Goal: Information Seeking & Learning: Learn about a topic

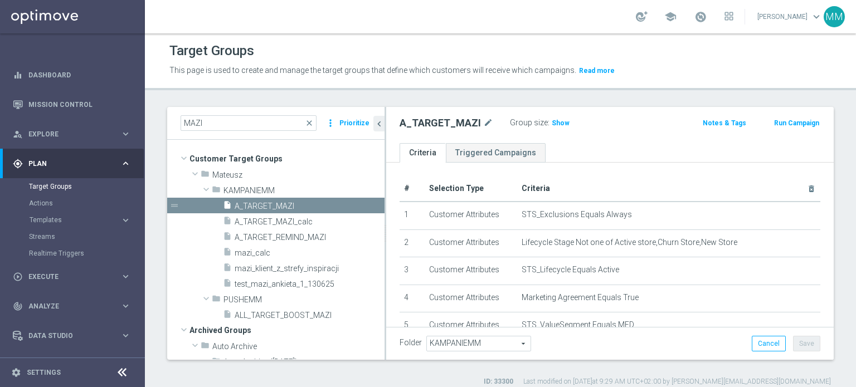
scroll to position [72, 0]
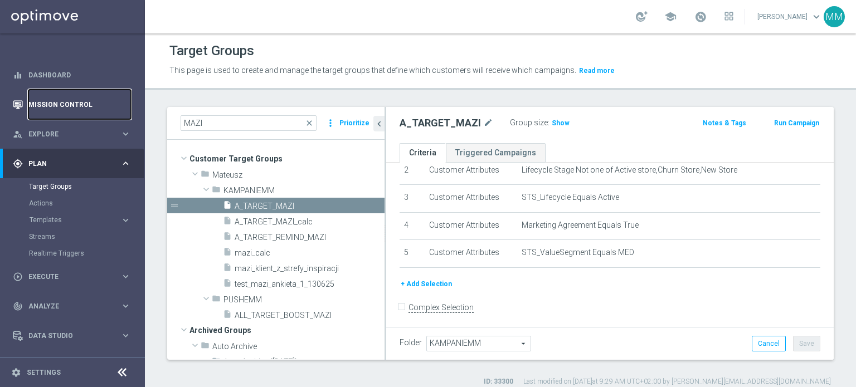
drag, startPoint x: 0, startPoint y: 0, endPoint x: 78, endPoint y: 96, distance: 123.6
click at [78, 96] on link "Mission Control" at bounding box center [79, 105] width 103 height 30
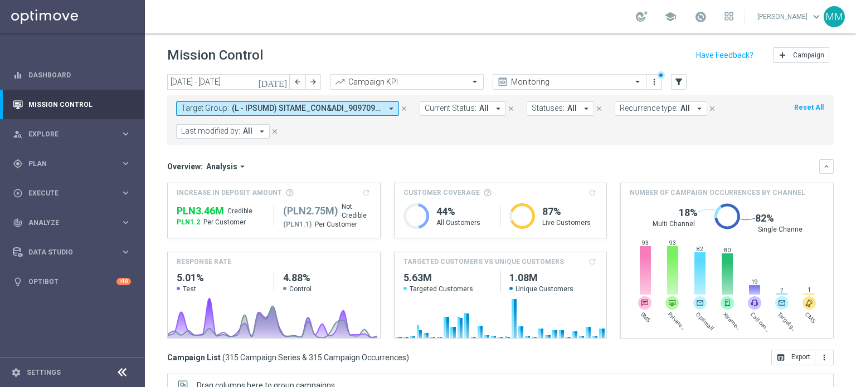
click at [273, 109] on span at bounding box center [307, 108] width 150 height 9
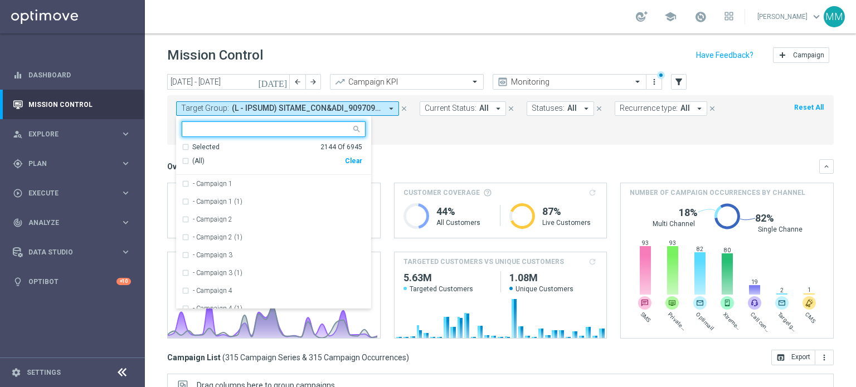
click at [0, 0] on div "Clear" at bounding box center [0, 0] width 0 height 0
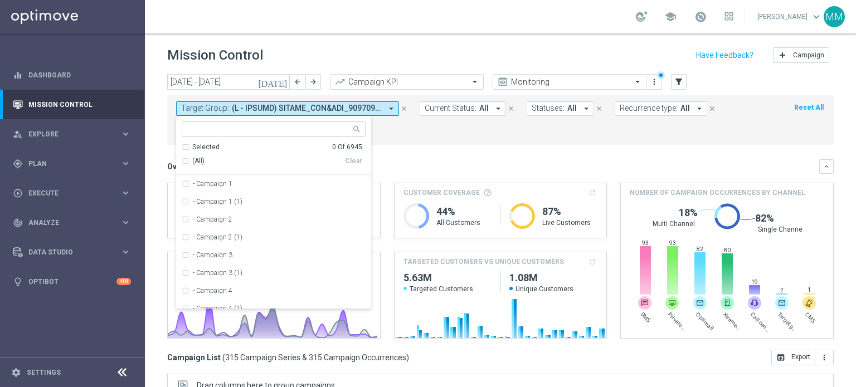
drag, startPoint x: 397, startPoint y: 155, endPoint x: 357, endPoint y: 106, distance: 63.7
click at [399, 155] on mini-dashboard "Overview: Analysis arrow_drop_down keyboard_arrow_down Increase In Deposit Amou…" at bounding box center [500, 247] width 666 height 205
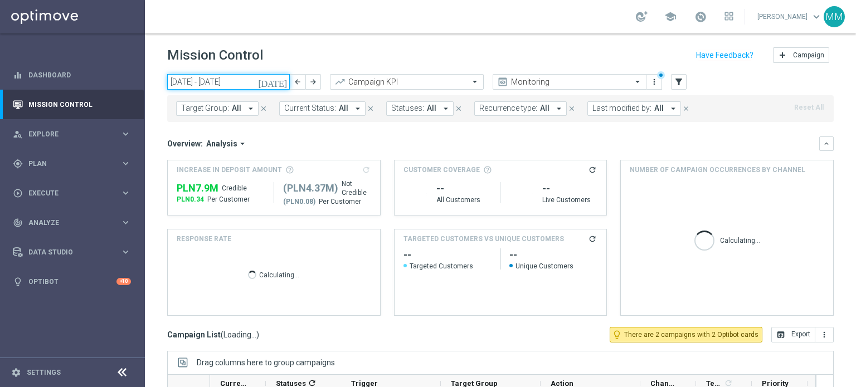
click at [263, 83] on input "01 Jul 2025 - 31 Jul 2025" at bounding box center [228, 82] width 123 height 16
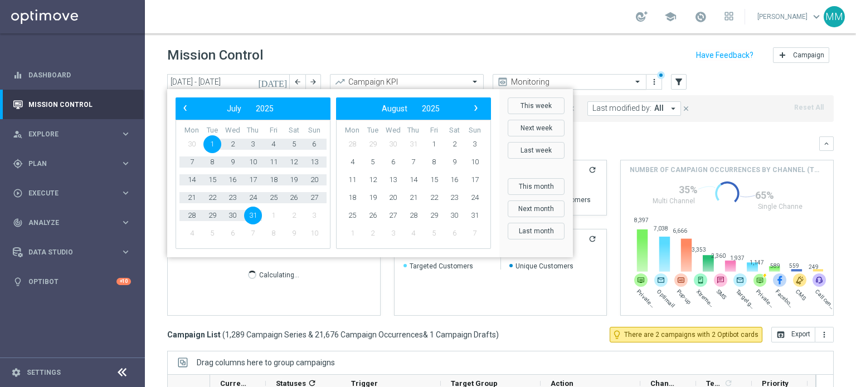
click at [528, 80] on input "text" at bounding box center [558, 81] width 119 height 9
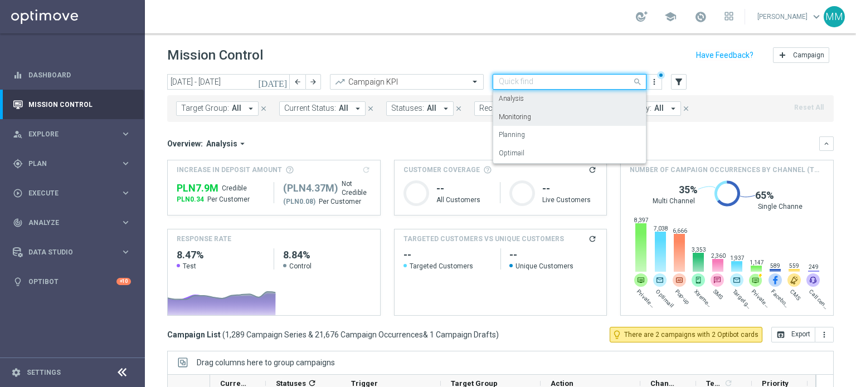
click at [530, 100] on div "Analysis" at bounding box center [570, 99] width 142 height 18
click at [418, 91] on div "Target Group: All arrow_drop_down close Current Status: All arrow_drop_down clo…" at bounding box center [500, 106] width 666 height 31
click at [412, 82] on input "text" at bounding box center [395, 81] width 119 height 9
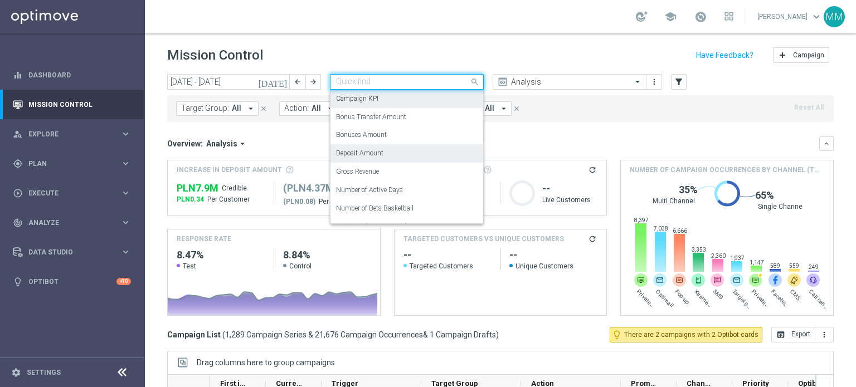
click at [385, 152] on div "Deposit Amount" at bounding box center [407, 153] width 142 height 18
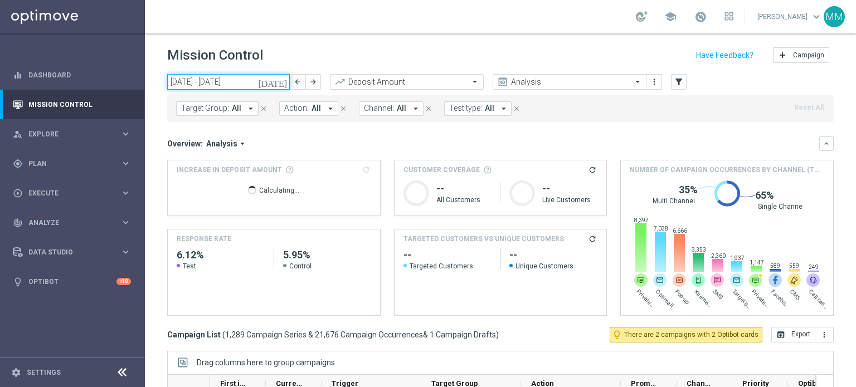
click at [202, 84] on input "01 Jul 2025 - 31 Jul 2025" at bounding box center [228, 82] width 123 height 16
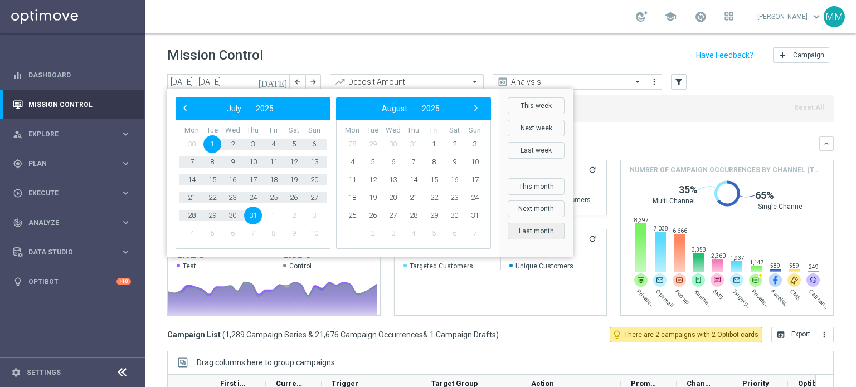
click at [539, 233] on button "Last month" at bounding box center [536, 231] width 57 height 17
type input "01 Aug 2025 - 31 Aug 2025"
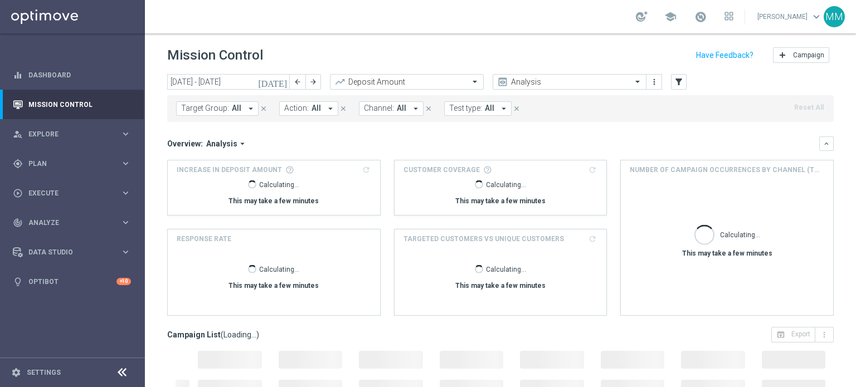
click at [195, 111] on span "Target Group:" at bounding box center [205, 108] width 48 height 9
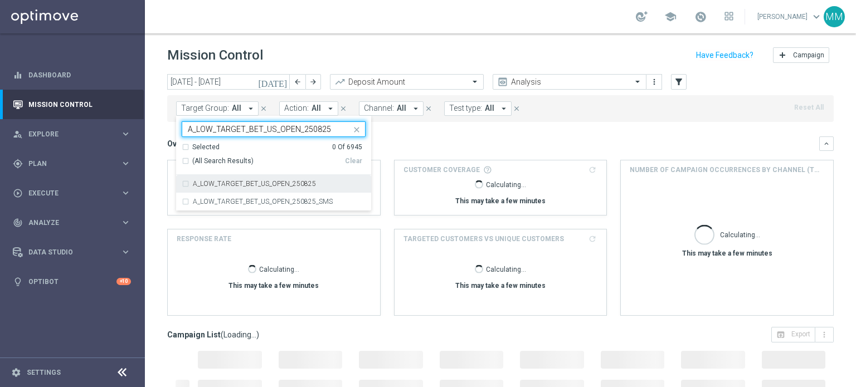
drag, startPoint x: 218, startPoint y: 186, endPoint x: 228, endPoint y: 186, distance: 10.0
click at [218, 186] on label "A_LOW_TARGET_BET_US_OPEN_250825" at bounding box center [254, 184] width 123 height 7
type input "A_LOW_TARGET_BET_US_OPEN_250825"
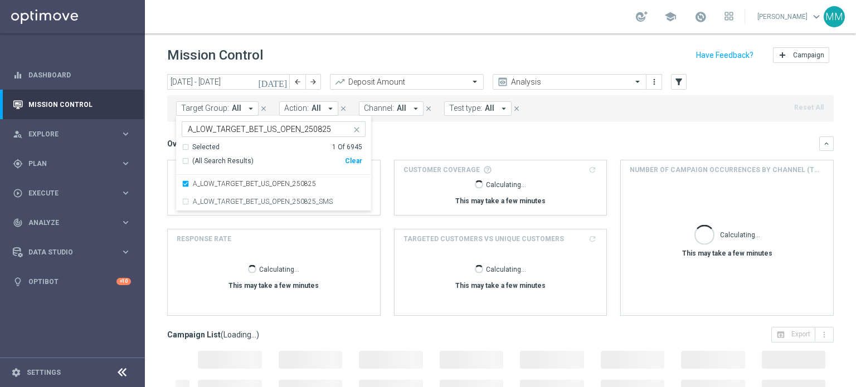
click at [446, 139] on div "Overview: Analysis arrow_drop_down" at bounding box center [493, 144] width 652 height 10
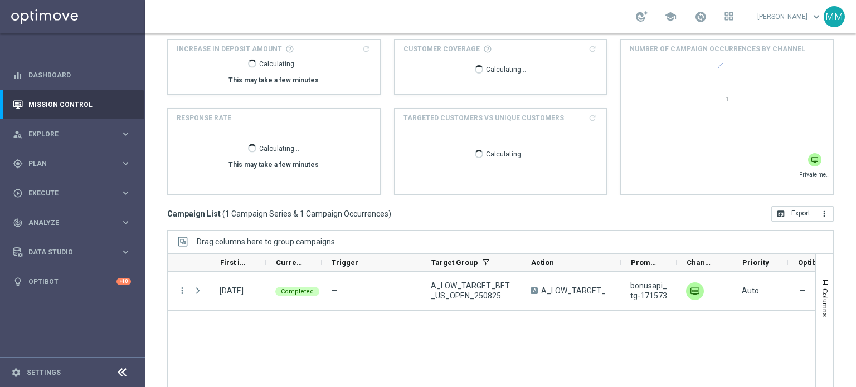
scroll to position [169, 0]
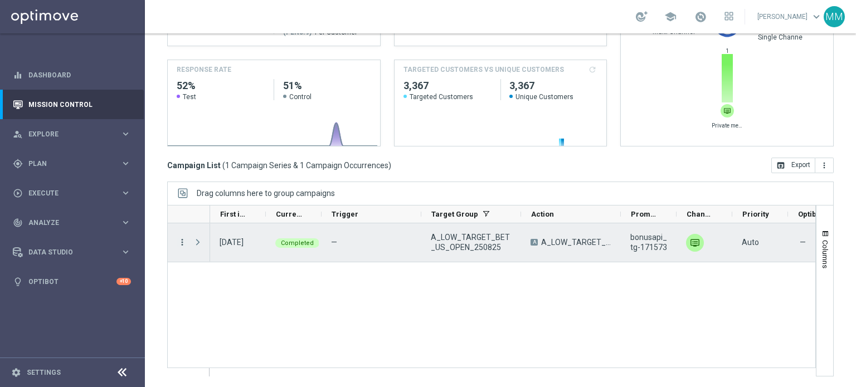
click at [183, 242] on icon "more_vert" at bounding box center [182, 242] width 10 height 10
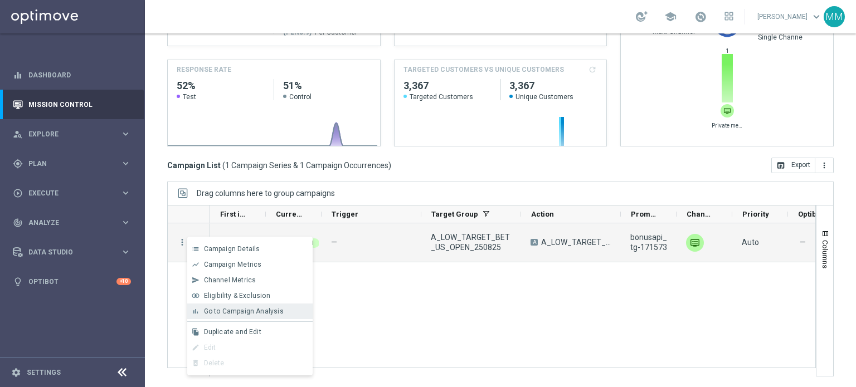
click at [246, 306] on div "bar_chart Go to Campaign Analysis" at bounding box center [249, 312] width 125 height 16
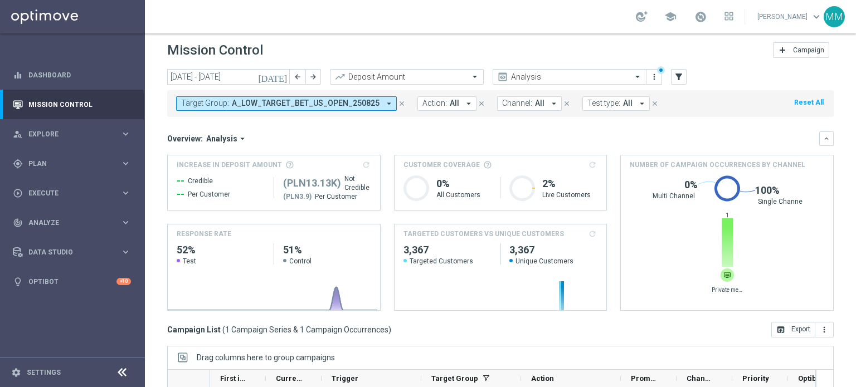
scroll to position [0, 0]
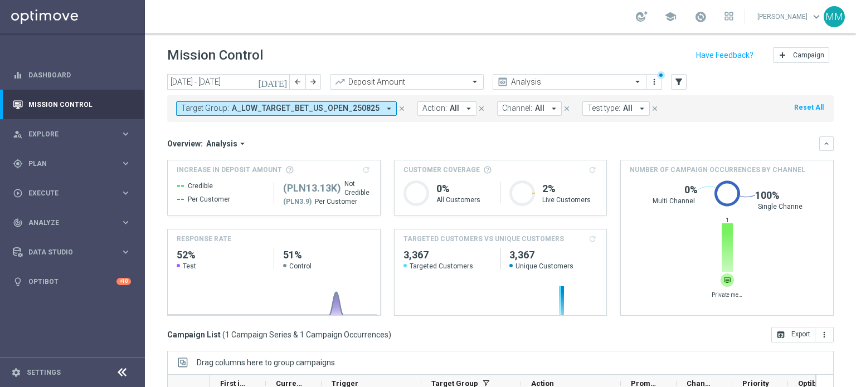
click at [317, 104] on span "A_LOW_TARGET_BET_US_OPEN_250825" at bounding box center [306, 108] width 148 height 9
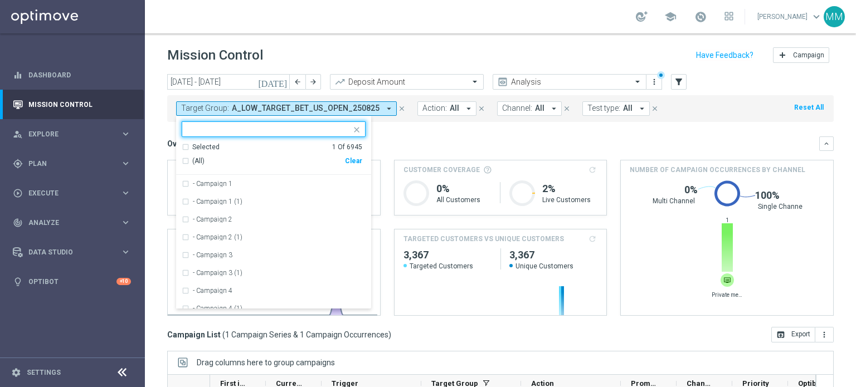
click at [0, 0] on div "Clear" at bounding box center [0, 0] width 0 height 0
click at [317, 130] on input "text" at bounding box center [269, 129] width 163 height 9
paste input "A_MED_TARGET_CASHBACK_TENIS_20DO100_250825"
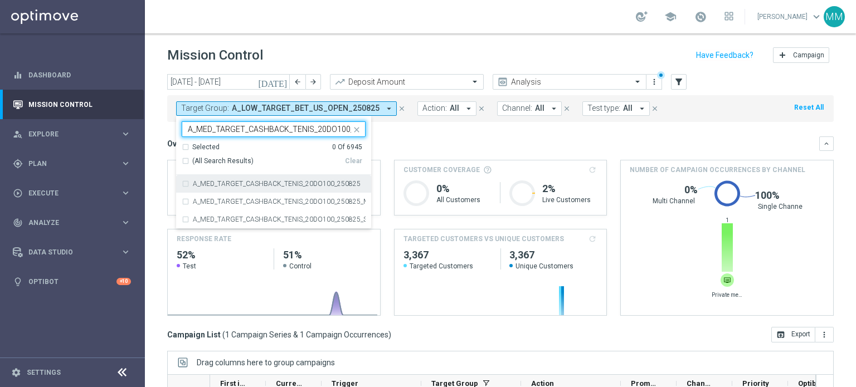
scroll to position [0, 25]
click at [259, 187] on div "A_MED_TARGET_CASHBACK_TENIS_20DO100_250825" at bounding box center [274, 184] width 184 height 18
type input "A_MED_TARGET_CASHBACK_TENIS_20DO100_250825"
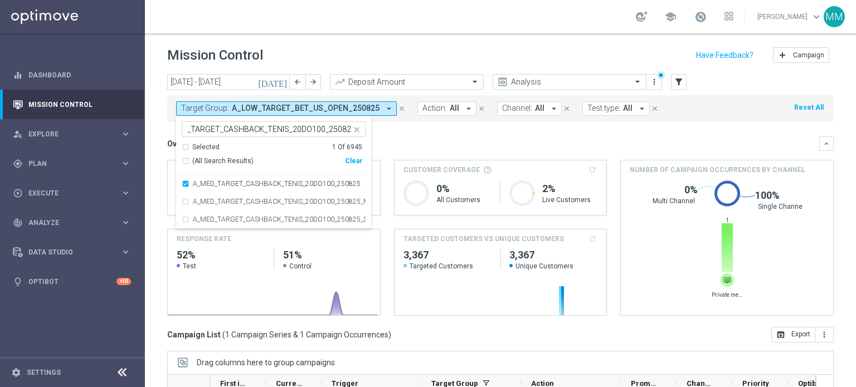
scroll to position [0, 0]
click at [483, 121] on div "Target Group: A_LOW_TARGET_BET_US_OPEN_250825 arrow_drop_down A_MED_TARGET_CASH…" at bounding box center [500, 108] width 666 height 27
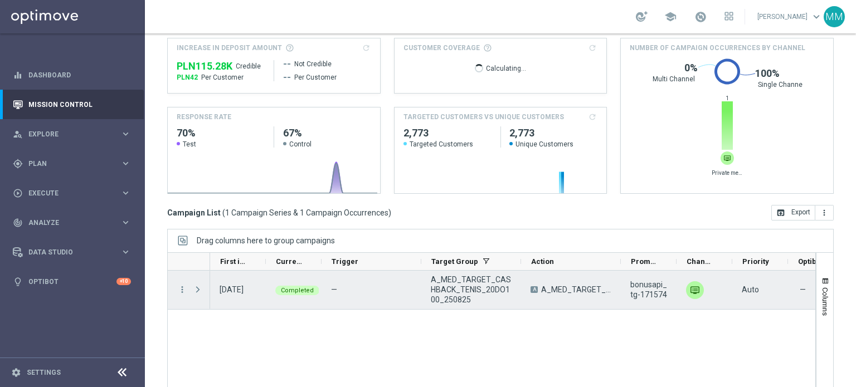
scroll to position [167, 0]
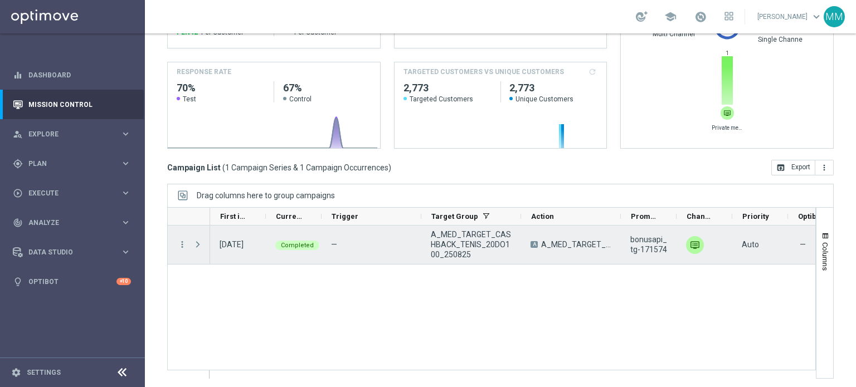
click at [176, 242] on div "more_vert" at bounding box center [178, 245] width 20 height 38
click at [180, 242] on icon "more_vert" at bounding box center [182, 245] width 10 height 10
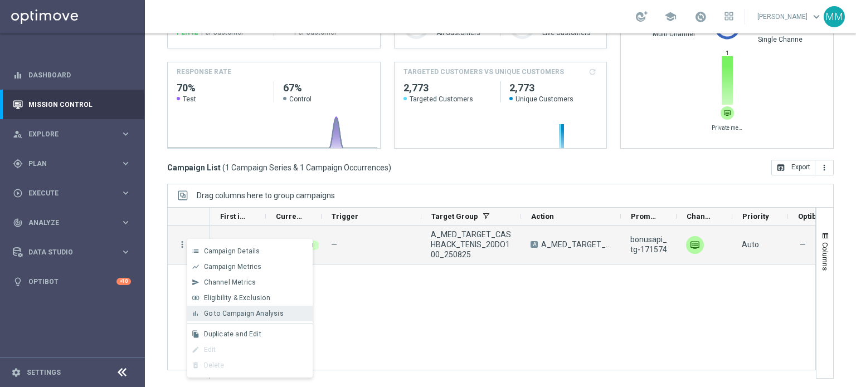
click at [254, 312] on span "Go to Campaign Analysis" at bounding box center [244, 314] width 80 height 8
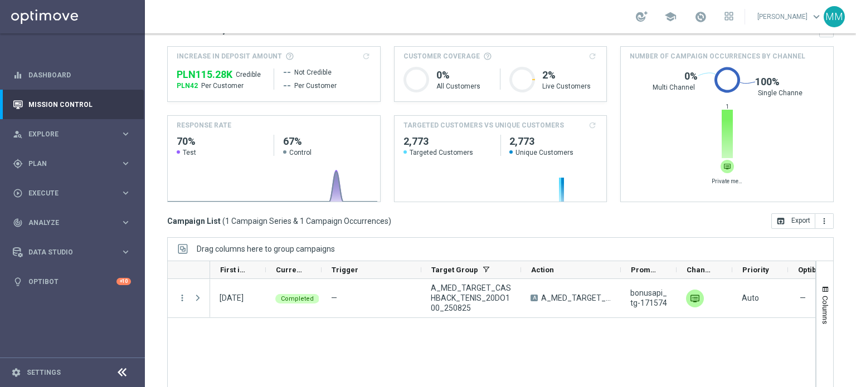
scroll to position [0, 0]
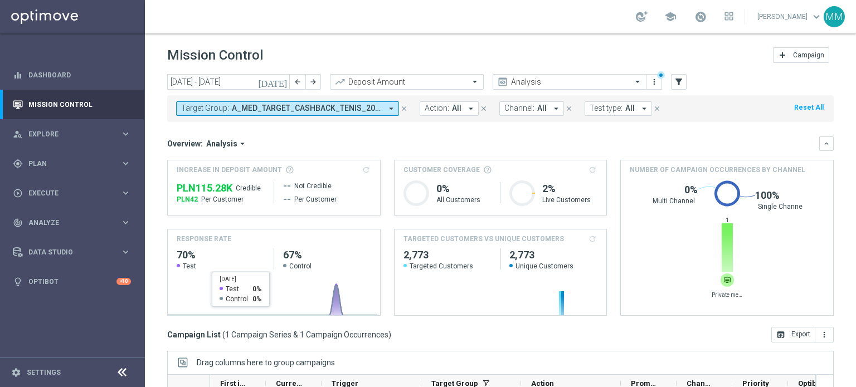
click at [263, 111] on span "A_MED_TARGET_CASHBACK_TENIS_20DO100_250825" at bounding box center [307, 108] width 150 height 9
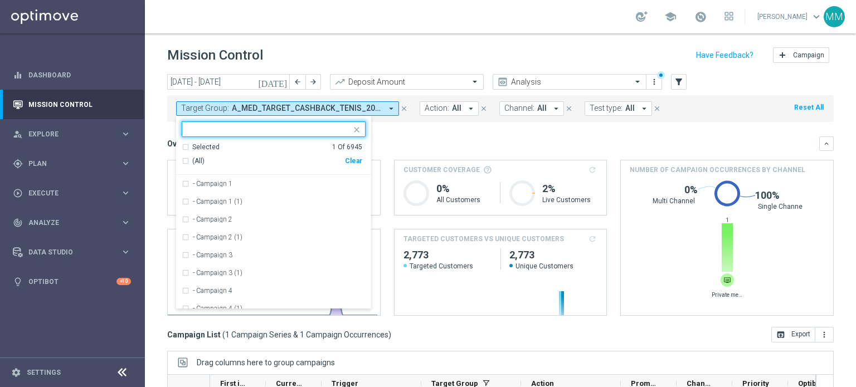
click at [0, 0] on div "Clear" at bounding box center [0, 0] width 0 height 0
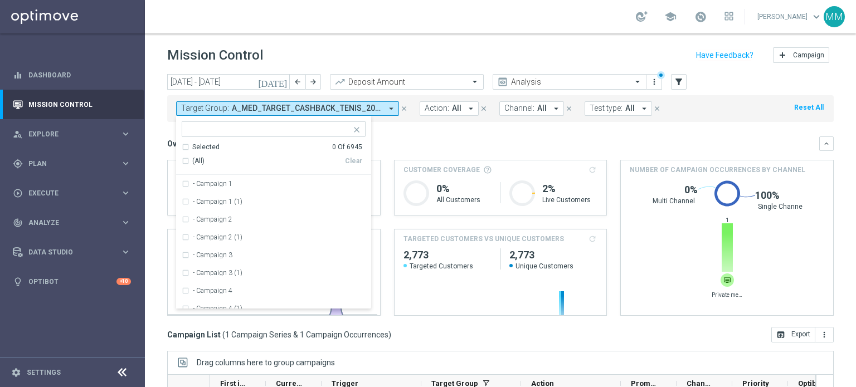
click at [330, 130] on input "text" at bounding box center [269, 129] width 163 height 9
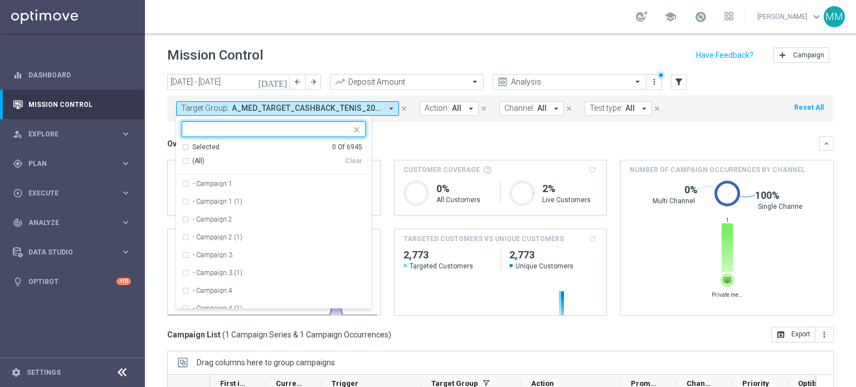
paste input "A_HIGH_TARGET_CASHBACK_TENIS_20DO250_250825"
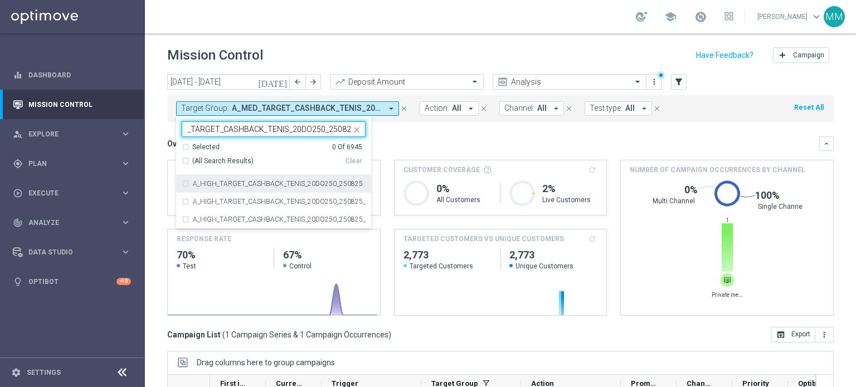
click at [259, 176] on div "A_HIGH_TARGET_CASHBACK_TENIS_20DO250_250825" at bounding box center [274, 184] width 184 height 18
type input "A_HIGH_TARGET_CASHBACK_TENIS_20DO250_250825"
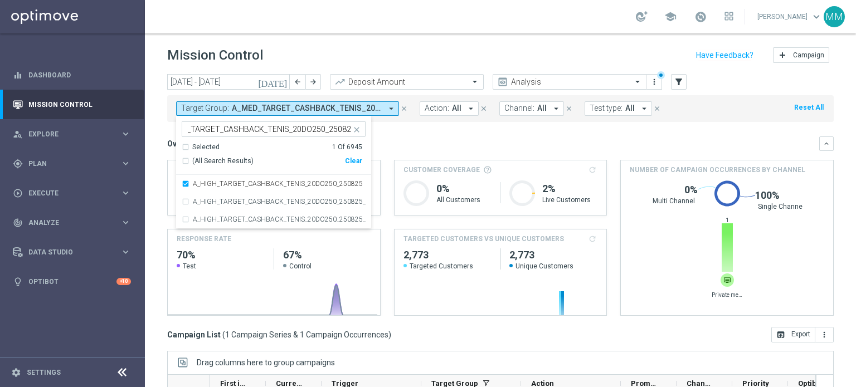
scroll to position [0, 0]
click at [408, 144] on div "Overview: Analysis arrow_drop_down" at bounding box center [493, 144] width 652 height 10
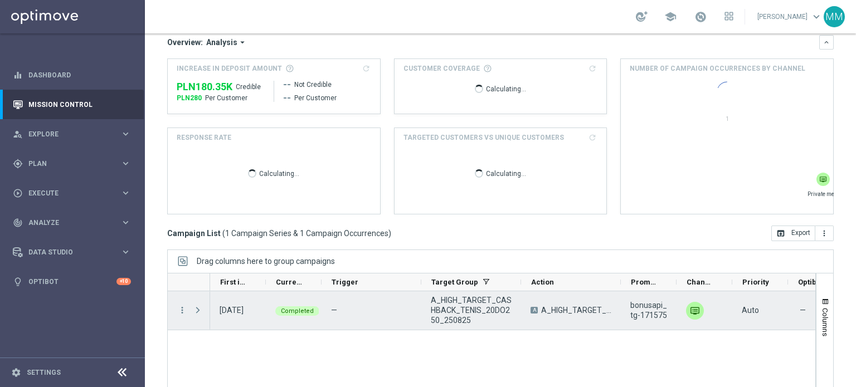
scroll to position [169, 0]
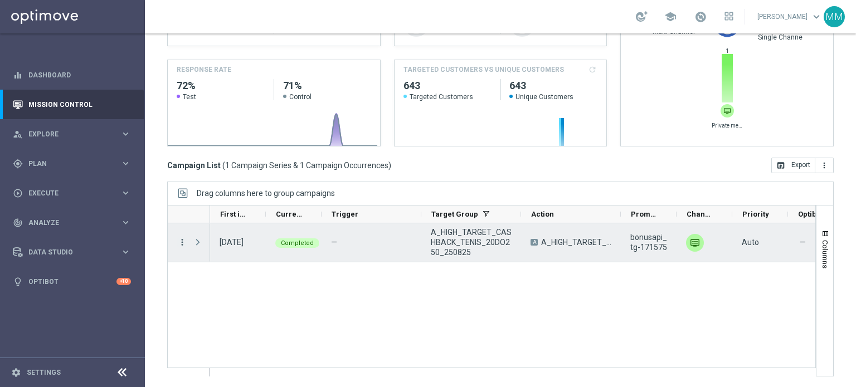
click at [183, 242] on icon "more_vert" at bounding box center [182, 242] width 10 height 10
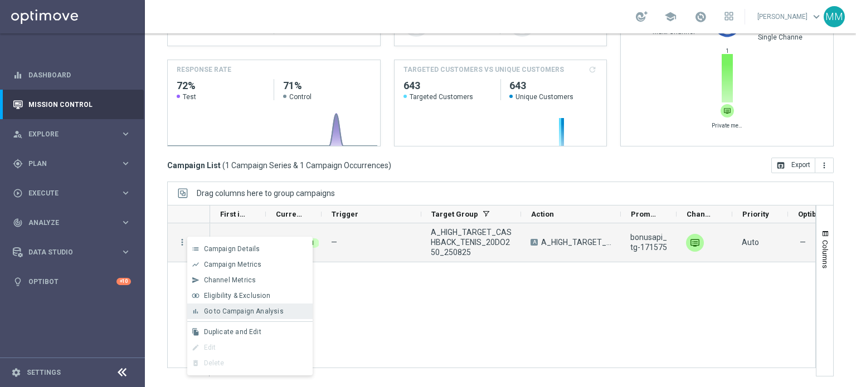
click at [237, 310] on span "Go to Campaign Analysis" at bounding box center [244, 312] width 80 height 8
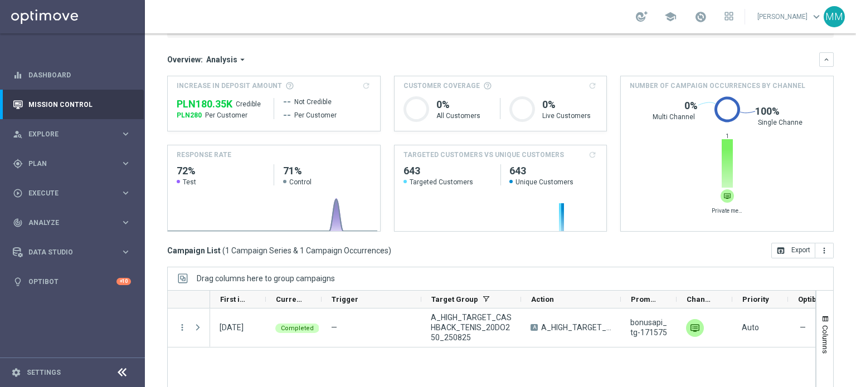
scroll to position [0, 0]
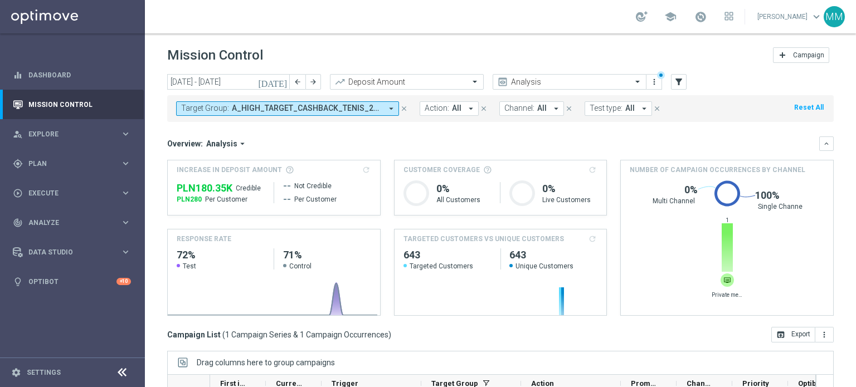
click at [226, 112] on span "Target Group:" at bounding box center [205, 108] width 48 height 9
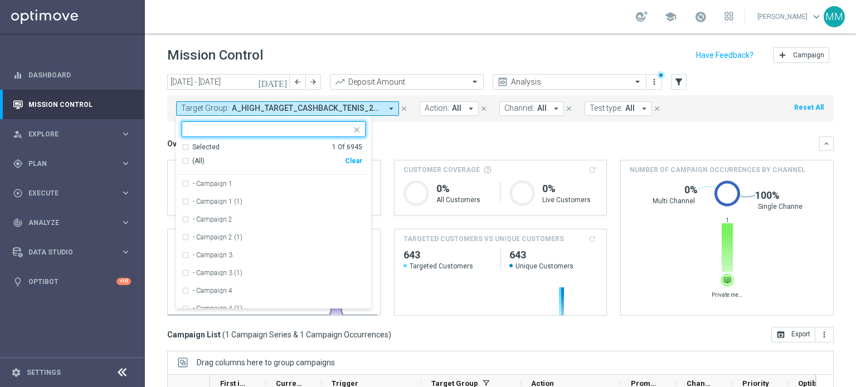
click at [0, 0] on div "Clear" at bounding box center [0, 0] width 0 height 0
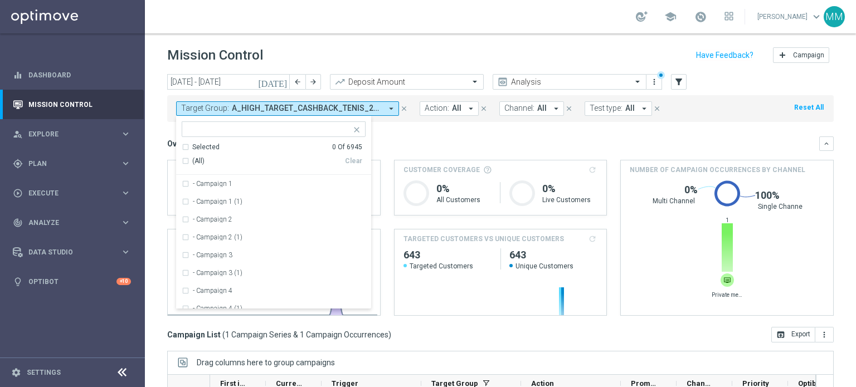
click at [319, 129] on input "text" at bounding box center [269, 129] width 163 height 9
paste input "A_LOW_TARGET_WIN_DAILY_MNOZNIK_X5DO250_260825"
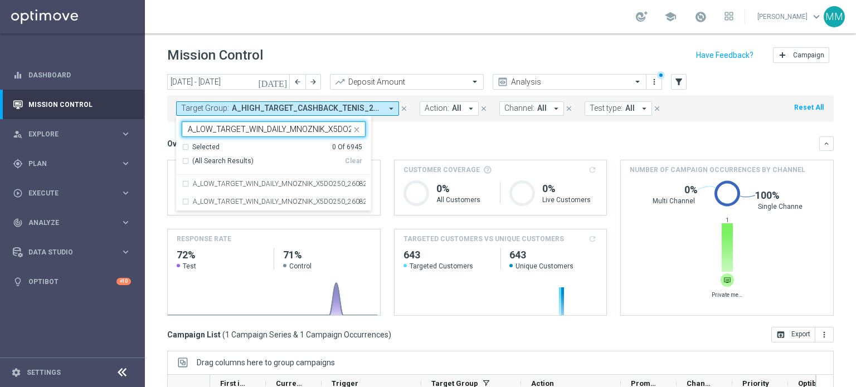
scroll to position [0, 37]
click at [265, 183] on label "A_LOW_TARGET_WIN_DAILY_MNOZNIK_X5DO250_260825" at bounding box center [279, 184] width 173 height 7
type input "A_LOW_TARGET_WIN_DAILY_MNOZNIK_X5DO250_260825"
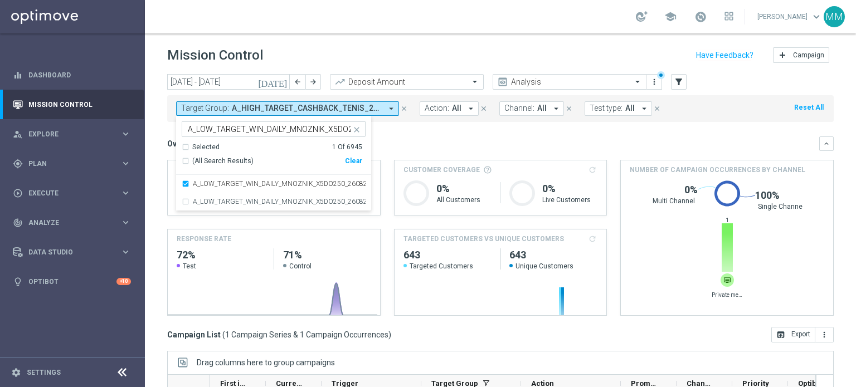
click at [430, 140] on div "Overview: Analysis arrow_drop_down" at bounding box center [493, 144] width 652 height 10
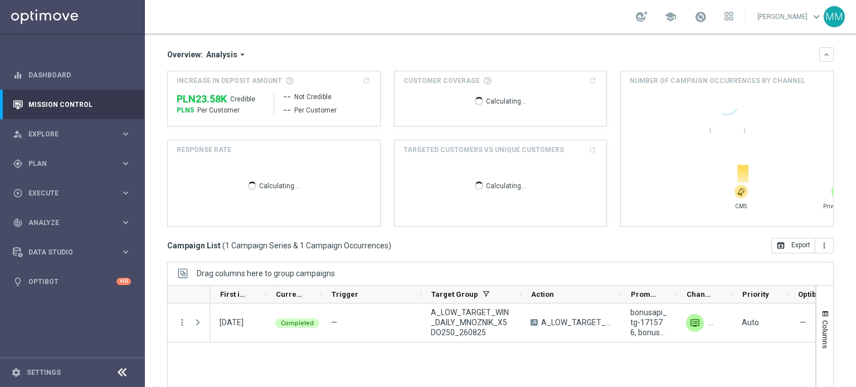
scroll to position [169, 0]
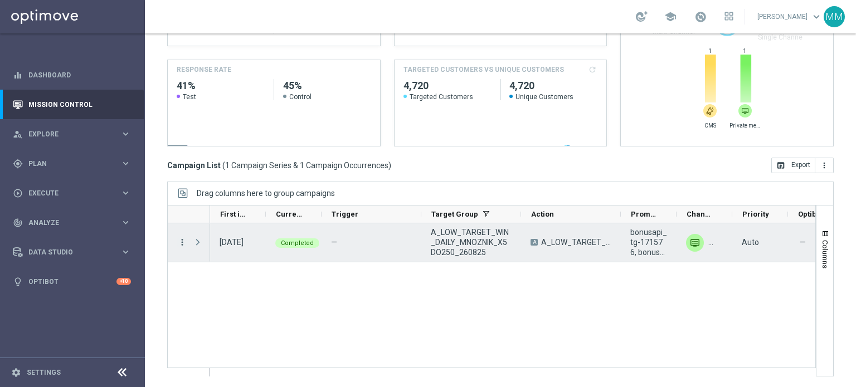
click at [183, 236] on div "more_vert" at bounding box center [178, 242] width 20 height 38
click at [183, 239] on icon "more_vert" at bounding box center [182, 242] width 10 height 10
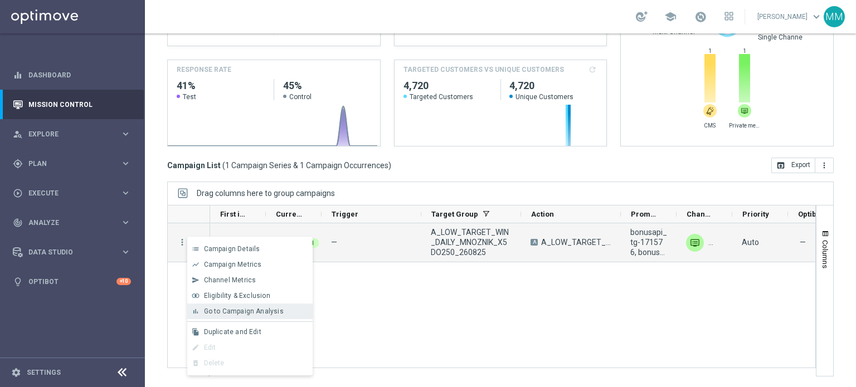
click at [255, 309] on span "Go to Campaign Analysis" at bounding box center [244, 312] width 80 height 8
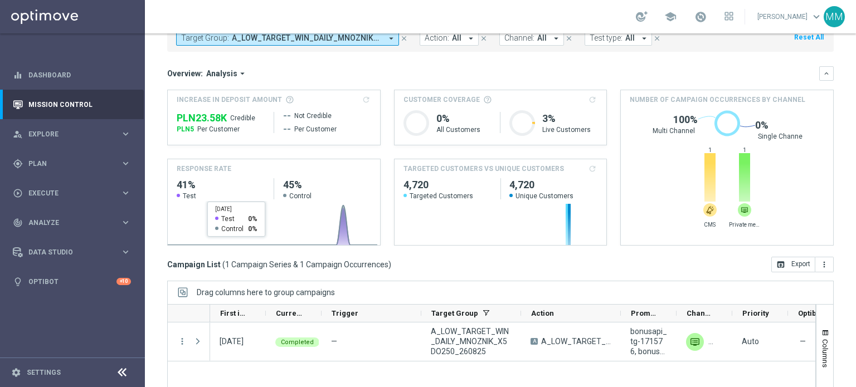
scroll to position [2, 0]
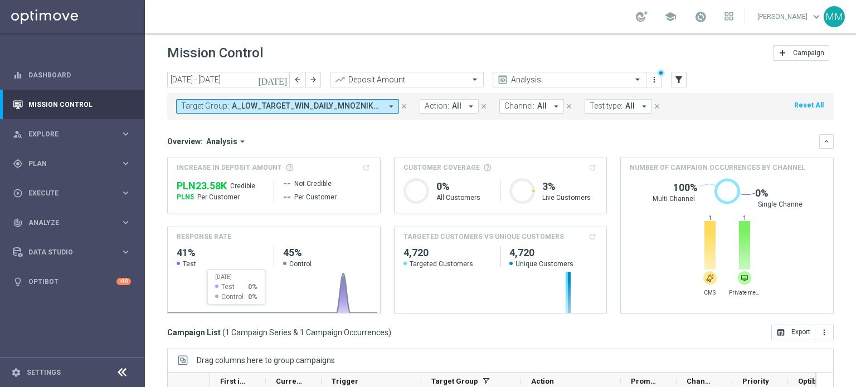
click at [266, 110] on span "A_LOW_TARGET_WIN_DAILY_MNOZNIK_X5DO250_260825" at bounding box center [307, 105] width 150 height 9
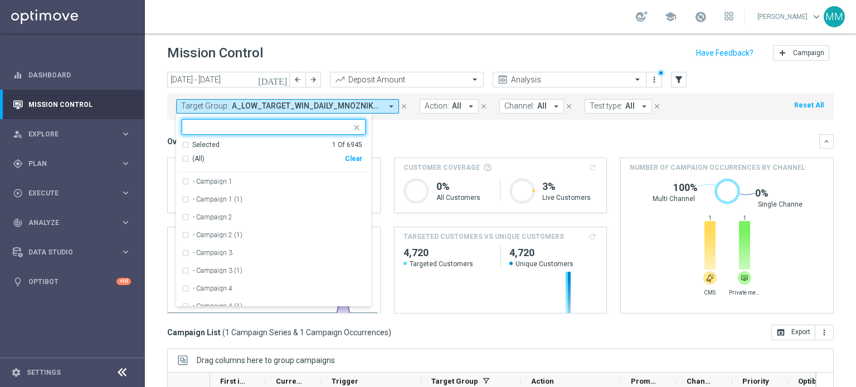
click at [0, 0] on div "Clear" at bounding box center [0, 0] width 0 height 0
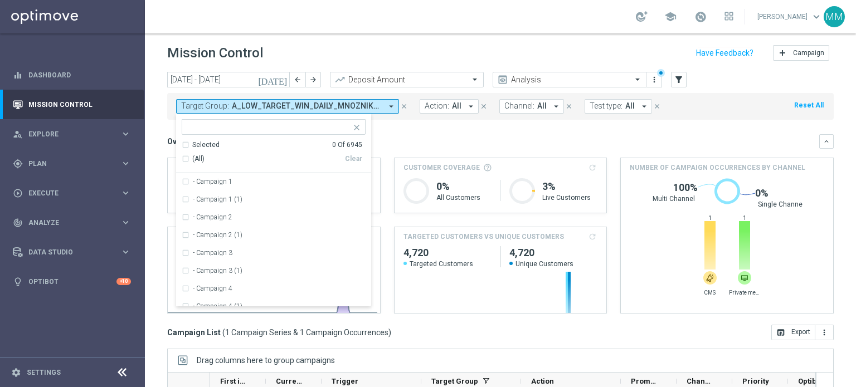
click at [325, 125] on input "text" at bounding box center [269, 127] width 163 height 9
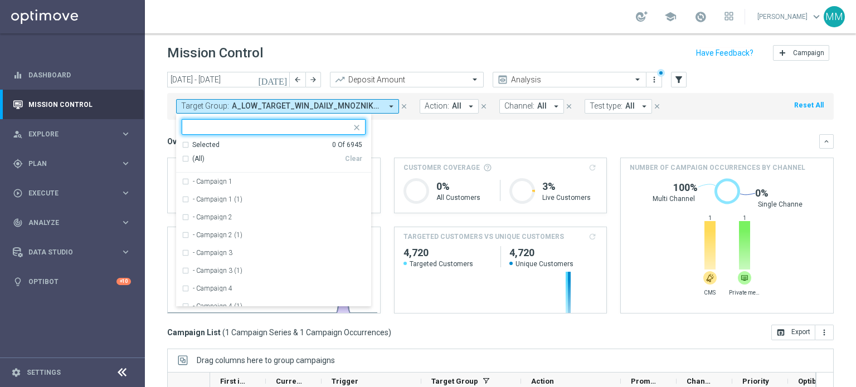
paste input "A_MED_TARGET_WIN_DAILY_MNOZNIK_X5DO250_260825"
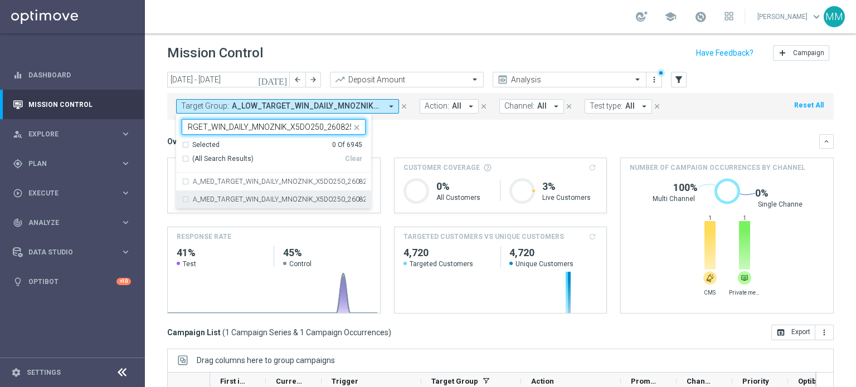
click at [252, 202] on label "A_MED_TARGET_WIN_DAILY_MNOZNIK_X5DO250_260825_SMS" at bounding box center [279, 199] width 173 height 7
type input "A_MED_TARGET_WIN_DAILY_MNOZNIK_X5DO250_260825"
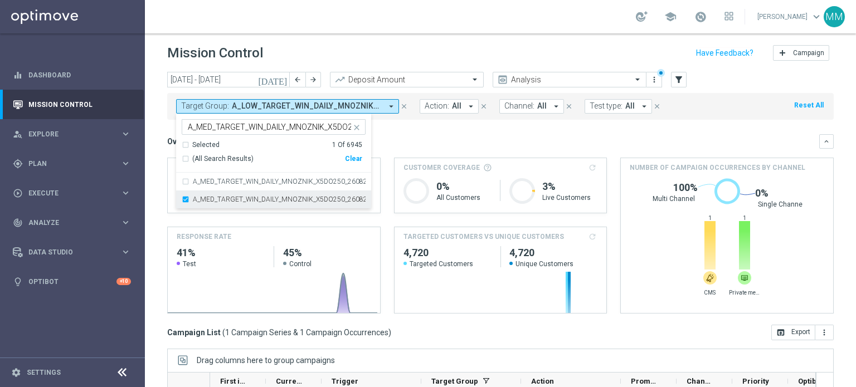
click at [266, 200] on label "A_MED_TARGET_WIN_DAILY_MNOZNIK_X5DO250_260825_SMS" at bounding box center [279, 199] width 173 height 7
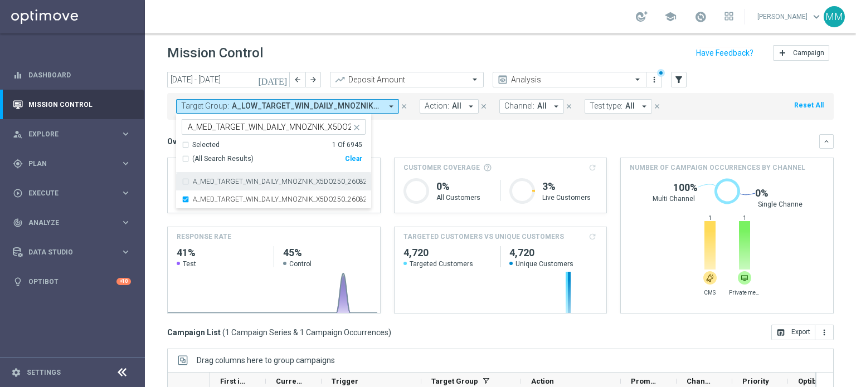
scroll to position [0, 0]
click at [272, 182] on label "A_MED_TARGET_WIN_DAILY_MNOZNIK_X5DO250_260825" at bounding box center [279, 181] width 173 height 7
click at [417, 138] on div "Overview: Analysis arrow_drop_down" at bounding box center [493, 142] width 652 height 10
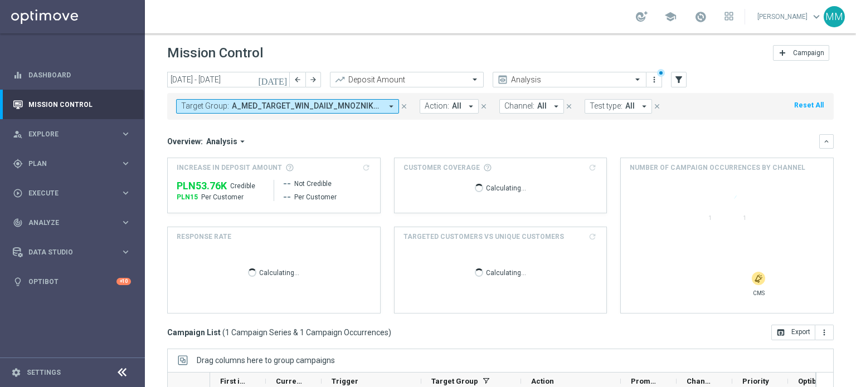
scroll to position [169, 0]
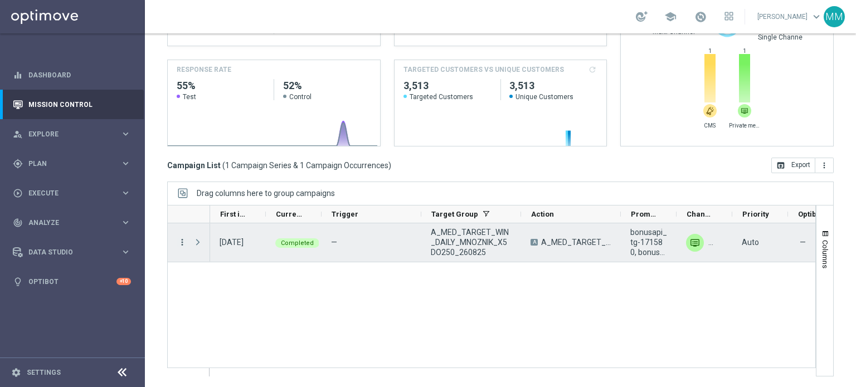
click at [181, 240] on icon "more_vert" at bounding box center [182, 242] width 10 height 10
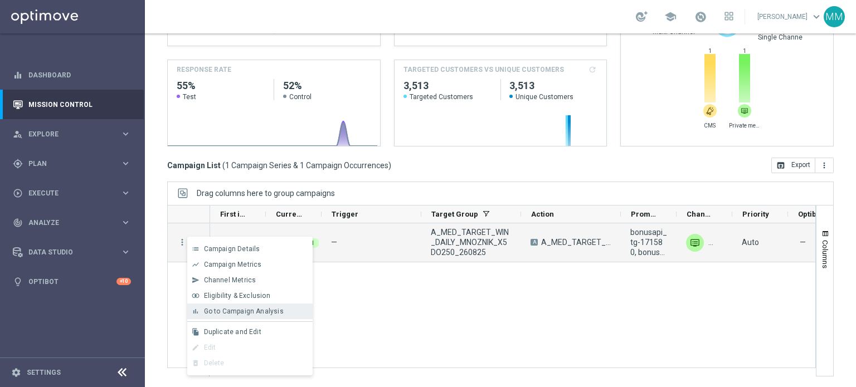
click at [265, 309] on span "Go to Campaign Analysis" at bounding box center [244, 312] width 80 height 8
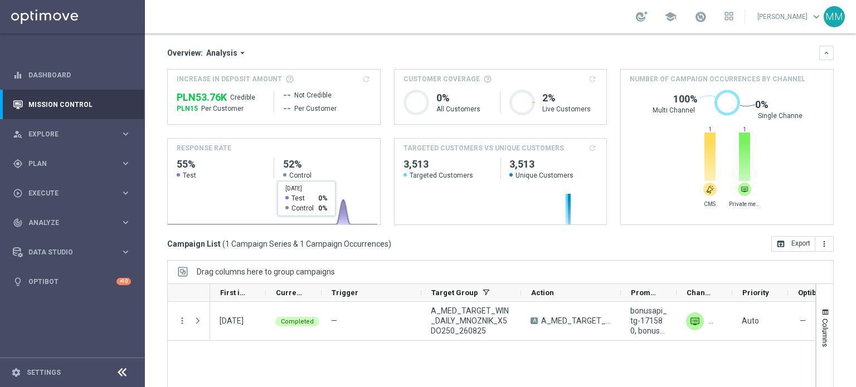
scroll to position [2, 0]
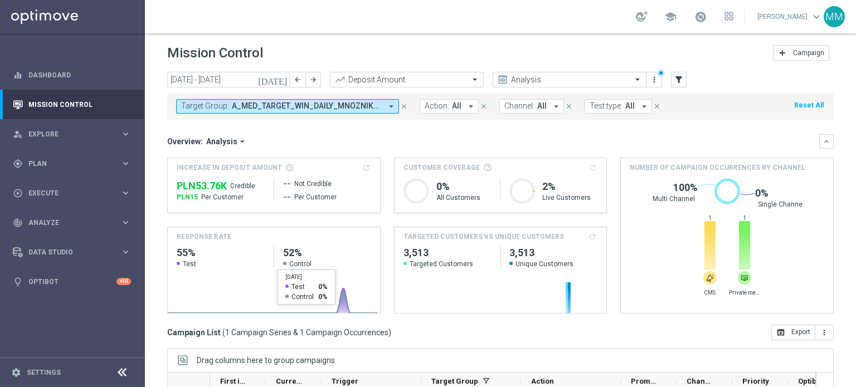
click at [290, 103] on span "A_MED_TARGET_WIN_DAILY_MNOZNIK_X5DO250_260825" at bounding box center [307, 105] width 150 height 9
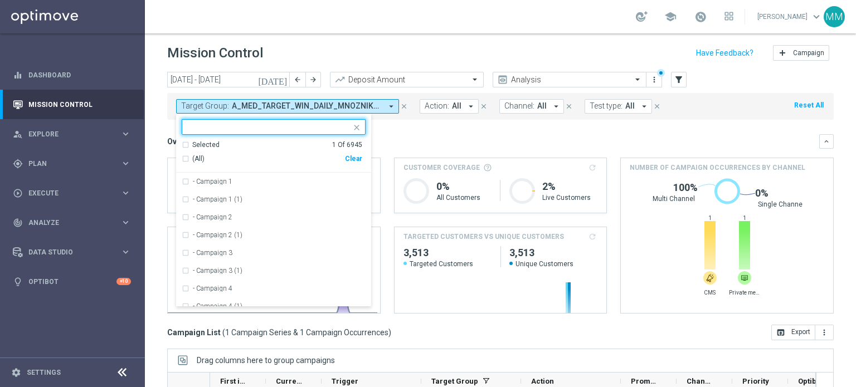
drag, startPoint x: 360, startPoint y: 159, endPoint x: 335, endPoint y: 138, distance: 32.5
click at [0, 0] on div "Clear" at bounding box center [0, 0] width 0 height 0
click at [328, 133] on div at bounding box center [268, 128] width 165 height 11
paste input "A_HIGH_TARGET_WIN_DAILY_MNOZNIK_X5DO250_260825"
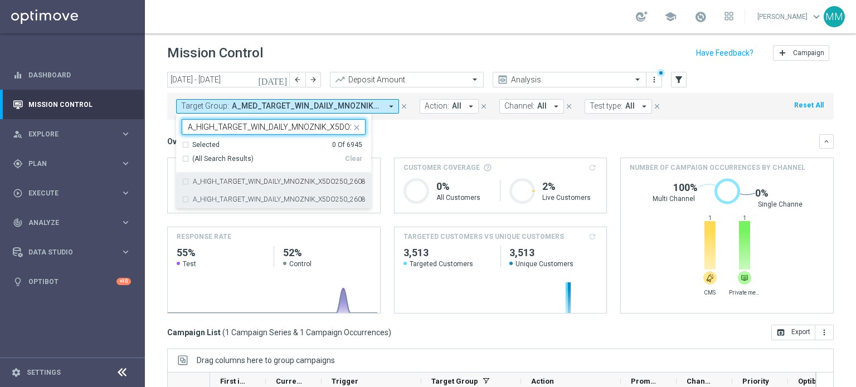
scroll to position [0, 40]
click at [270, 183] on label "A_HIGH_TARGET_WIN_DAILY_MNOZNIK_X5DO250_260825" at bounding box center [279, 181] width 173 height 7
type input "A_HIGH_TARGET_WIN_DAILY_MNOZNIK_X5DO250_260825"
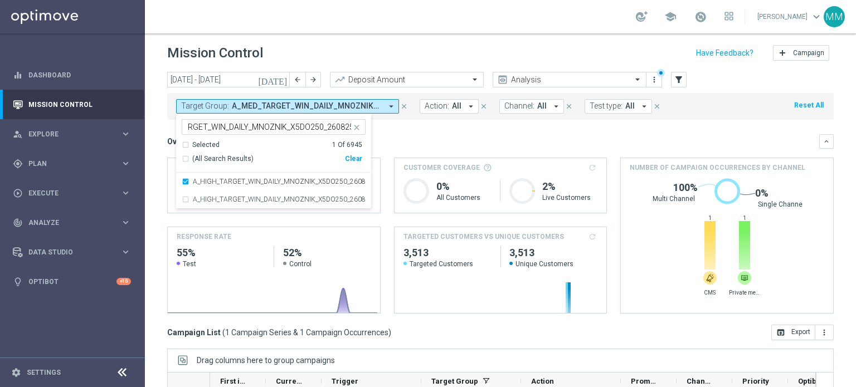
scroll to position [0, 0]
click at [419, 138] on div "Overview: Analysis arrow_drop_down" at bounding box center [493, 142] width 652 height 10
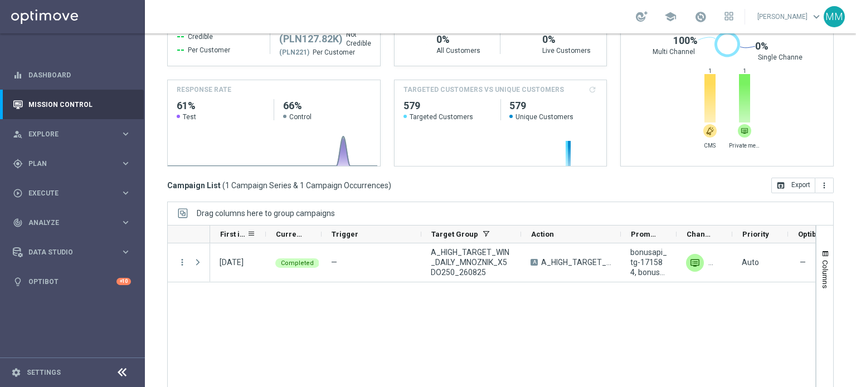
scroll to position [169, 0]
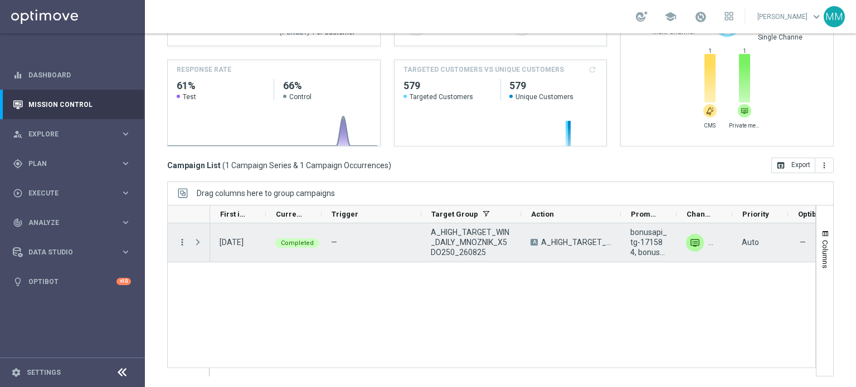
click at [179, 238] on icon "more_vert" at bounding box center [182, 242] width 10 height 10
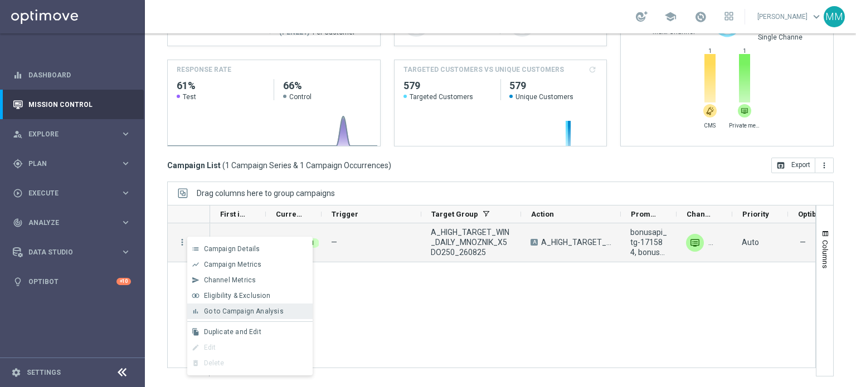
click at [254, 311] on span "Go to Campaign Analysis" at bounding box center [244, 312] width 80 height 8
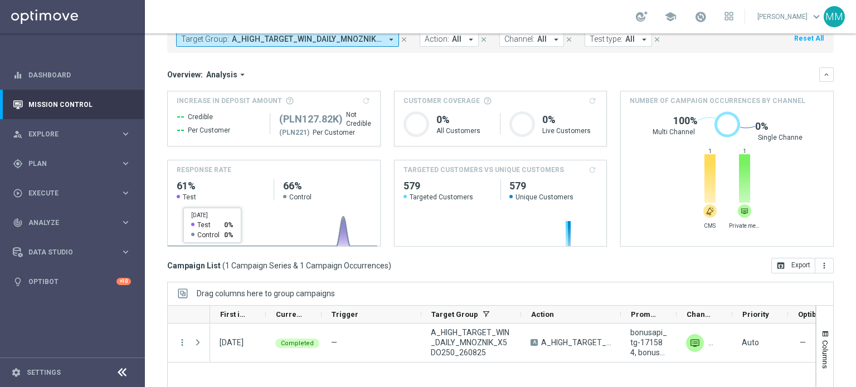
scroll to position [0, 0]
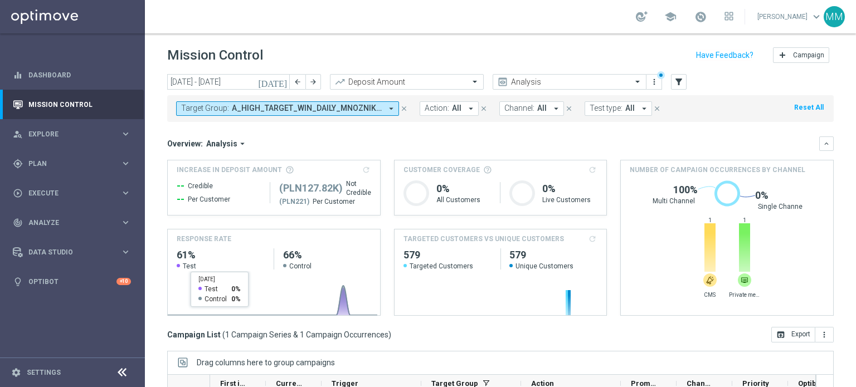
click at [251, 109] on span "A_HIGH_TARGET_WIN_DAILY_MNOZNIK_X5DO250_260825" at bounding box center [307, 108] width 150 height 9
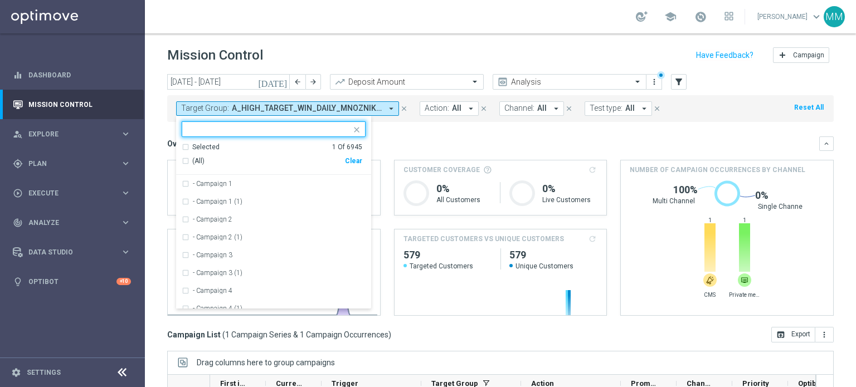
click at [0, 0] on div "Clear" at bounding box center [0, 0] width 0 height 0
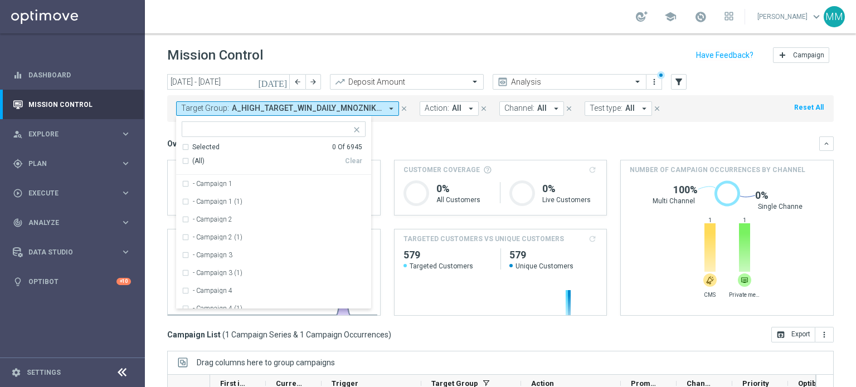
click at [325, 129] on input "text" at bounding box center [269, 129] width 163 height 9
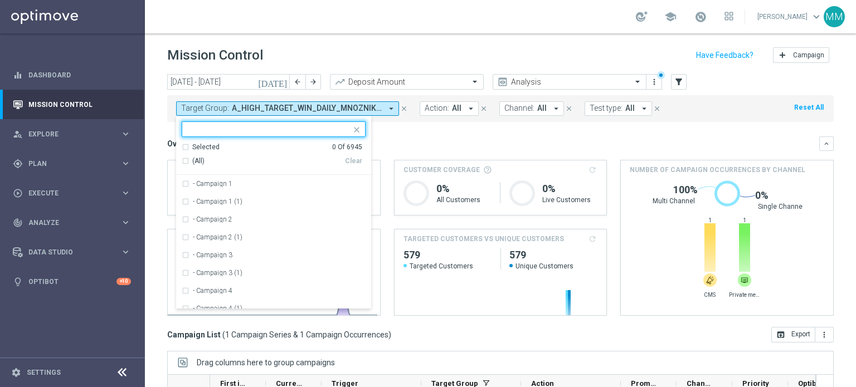
paste input "A_PREM_TARGET_DEPO_50DO500_260825"
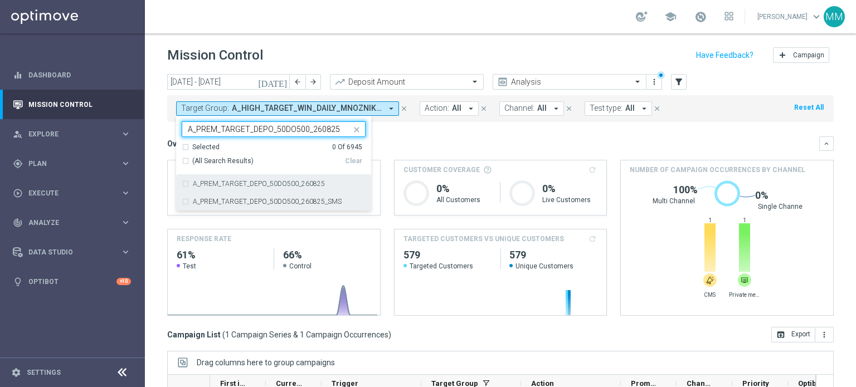
click at [250, 187] on div "A_PREM_TARGET_DEPO_50DO500_260825" at bounding box center [274, 184] width 184 height 18
type input "A_PREM_TARGET_DEPO_50DO500_260825"
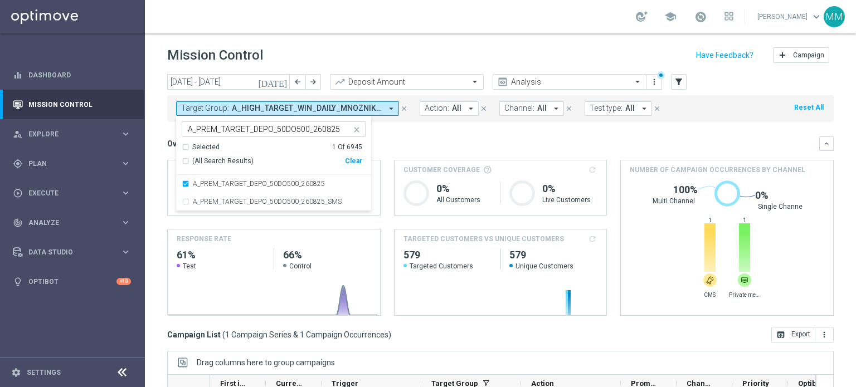
click at [486, 125] on mini-dashboard "Overview: Analysis arrow_drop_down keyboard_arrow_down Increase In Deposit Amou…" at bounding box center [500, 224] width 666 height 205
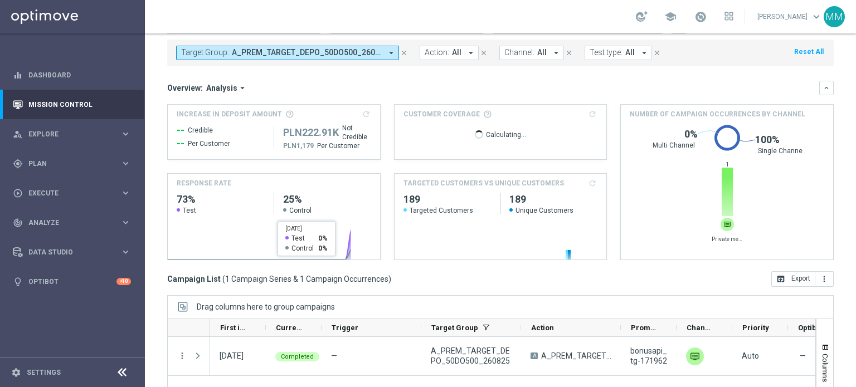
scroll to position [111, 0]
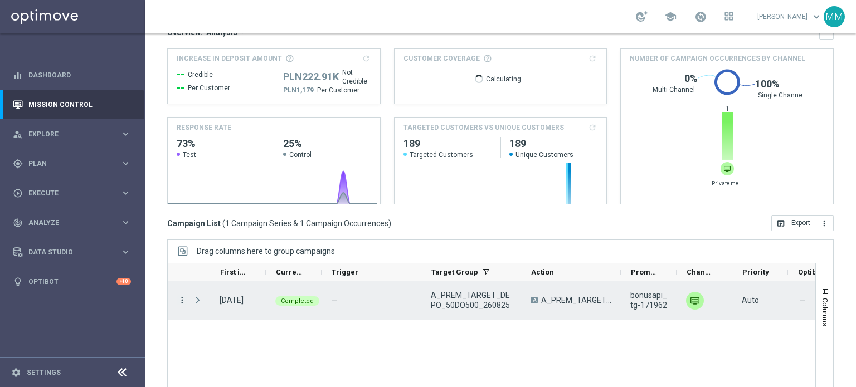
click at [179, 298] on icon "more_vert" at bounding box center [182, 300] width 10 height 10
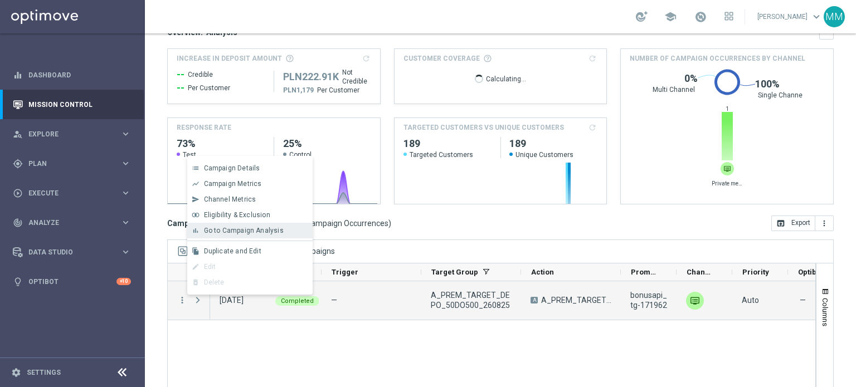
click at [270, 228] on span "Go to Campaign Analysis" at bounding box center [244, 231] width 80 height 8
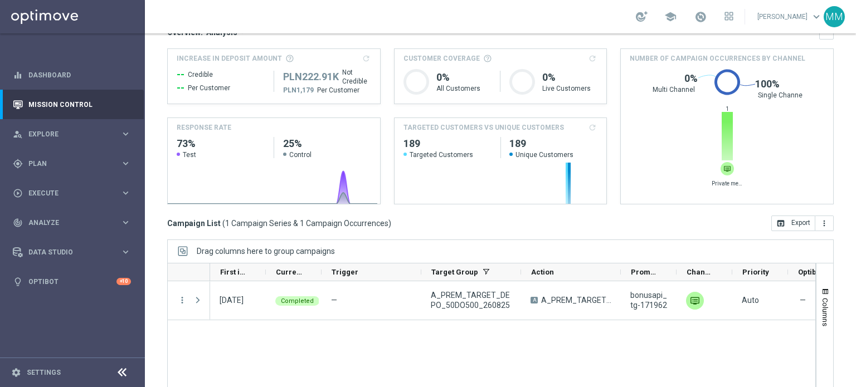
scroll to position [0, 0]
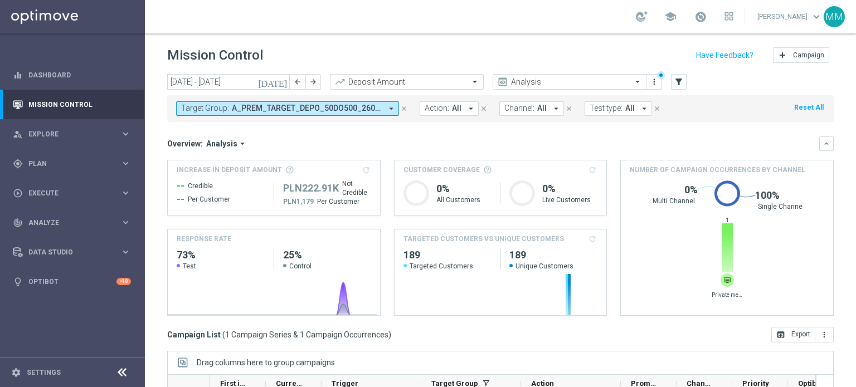
click at [341, 105] on span "A_PREM_TARGET_DEPO_50DO500_260825" at bounding box center [307, 108] width 150 height 9
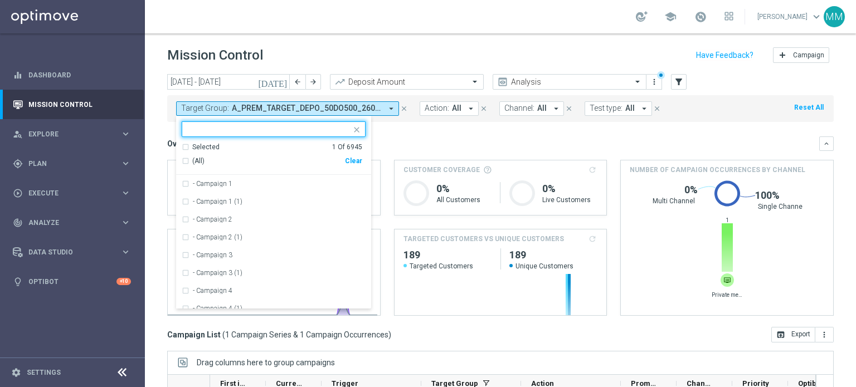
click at [0, 0] on div "Clear" at bounding box center [0, 0] width 0 height 0
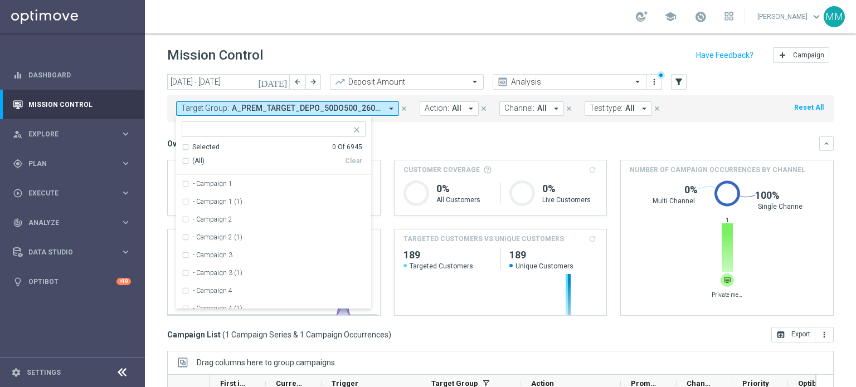
click at [325, 129] on input "text" at bounding box center [269, 129] width 163 height 9
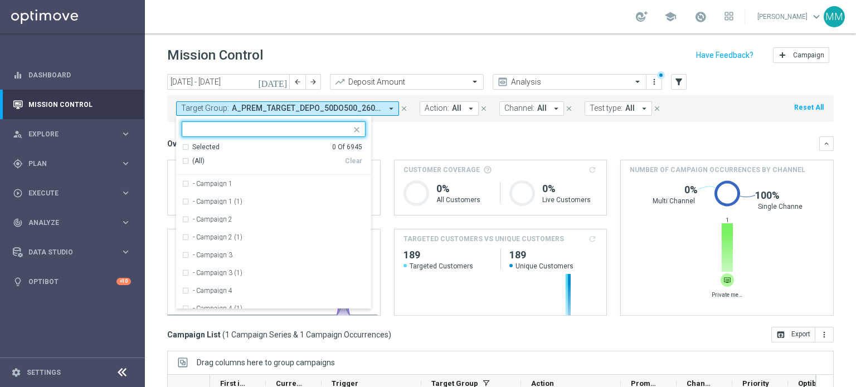
paste input "A_PEXTRA_TARGET_DEPO_50DO1000_260825"
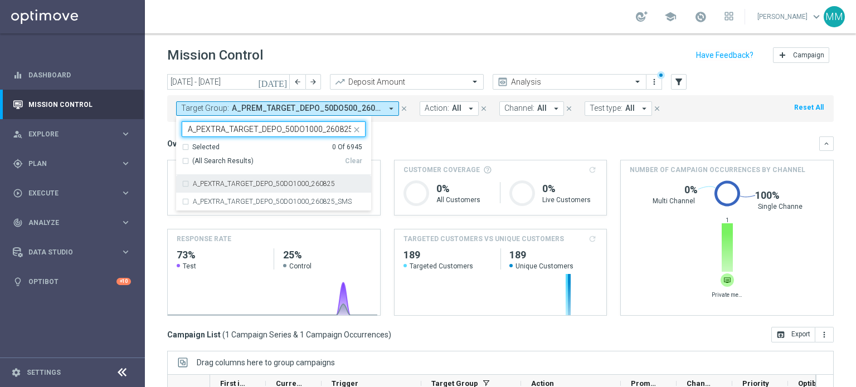
click at [281, 184] on label "A_PEXTRA_TARGET_DEPO_50DO1000_260825" at bounding box center [264, 184] width 142 height 7
type input "A_PEXTRA_TARGET_DEPO_50DO1000_260825"
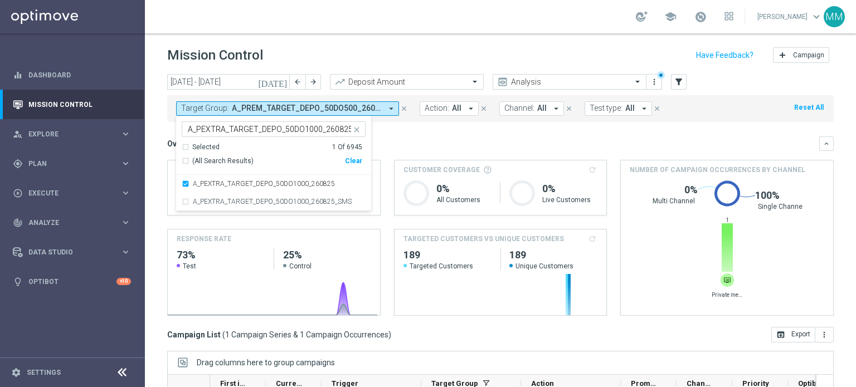
click at [388, 143] on div "Overview: Analysis arrow_drop_down" at bounding box center [493, 144] width 652 height 10
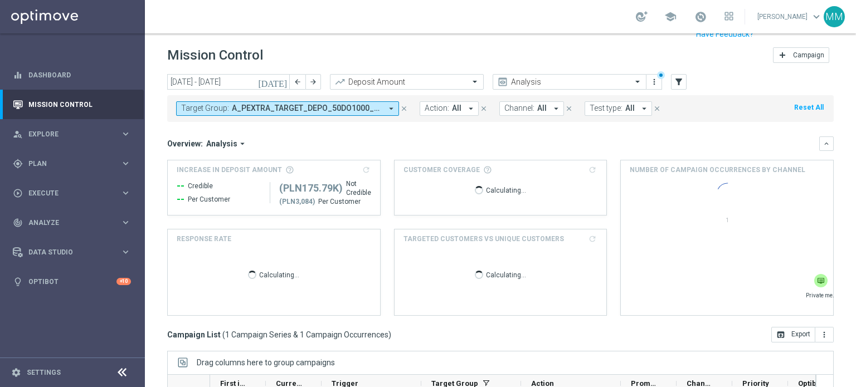
scroll to position [169, 0]
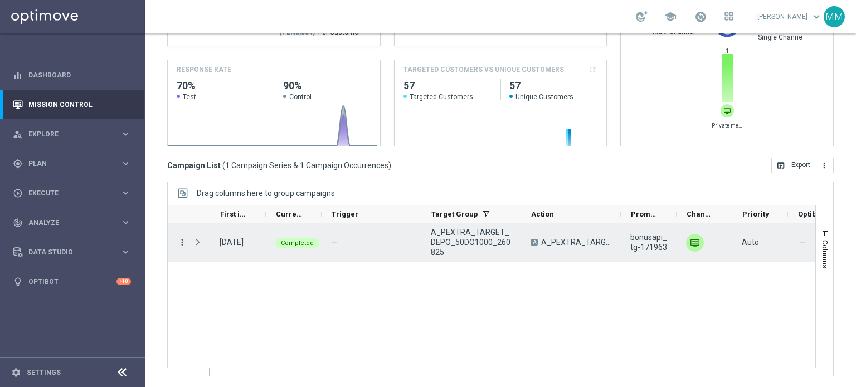
click at [178, 241] on icon "more_vert" at bounding box center [182, 242] width 10 height 10
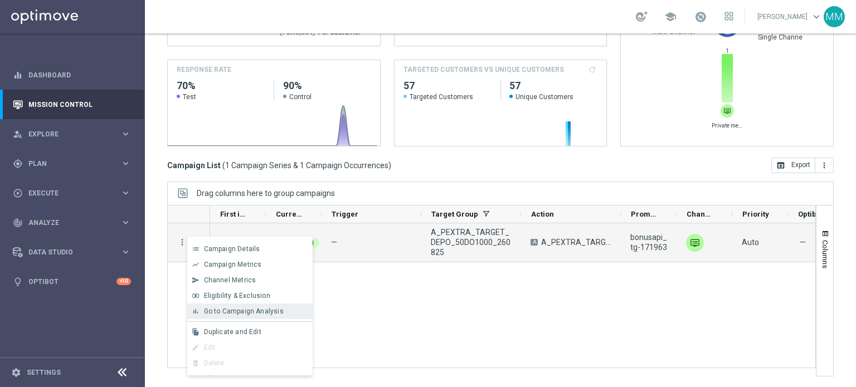
click at [216, 305] on div "bar_chart Go to Campaign Analysis" at bounding box center [249, 312] width 125 height 16
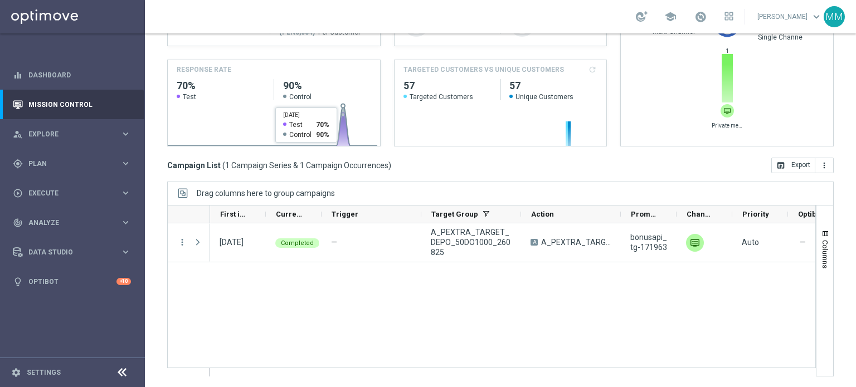
scroll to position [0, 0]
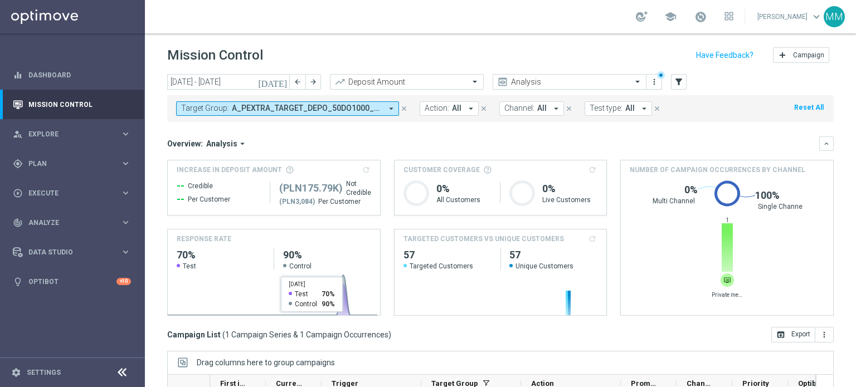
click at [277, 112] on span "A_PEXTRA_TARGET_DEPO_50DO1000_260825" at bounding box center [307, 108] width 150 height 9
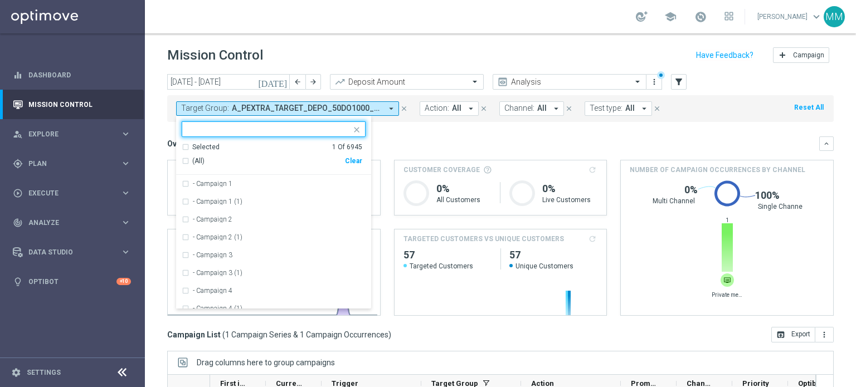
click at [0, 0] on div "Clear" at bounding box center [0, 0] width 0 height 0
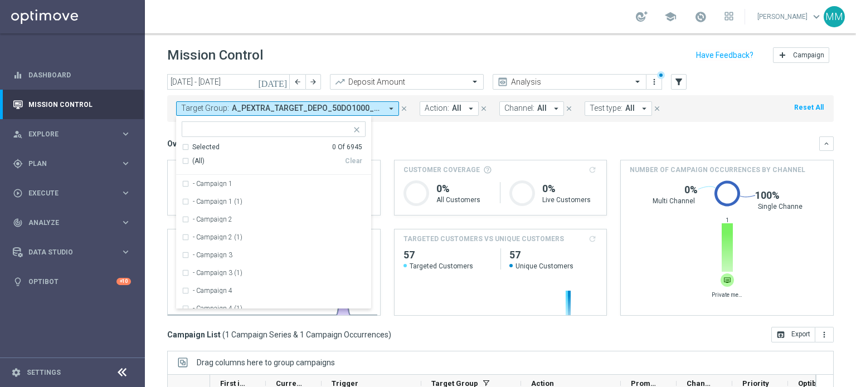
click at [333, 131] on input "text" at bounding box center [269, 129] width 163 height 9
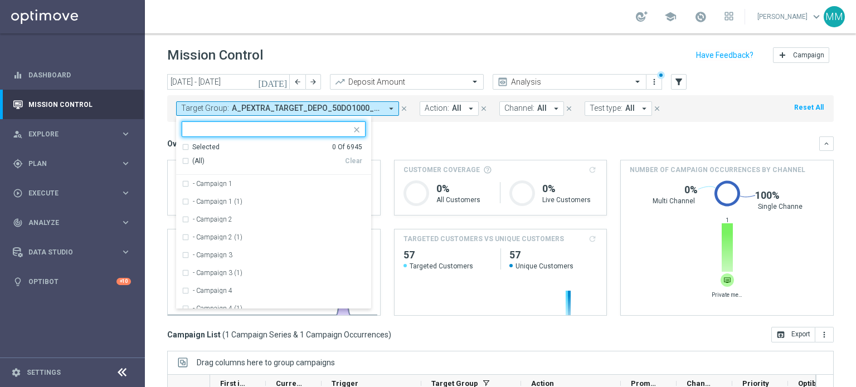
paste input "A_LOW_TARGET_ZBR_ME_KOSZ_100DO30_270825"
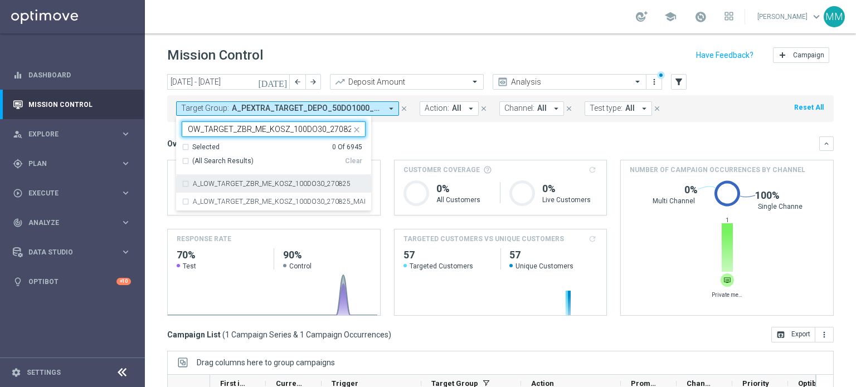
drag, startPoint x: 285, startPoint y: 184, endPoint x: 298, endPoint y: 185, distance: 12.8
click at [285, 184] on label "A_LOW_TARGET_ZBR_ME_KOSZ_100DO30_270825" at bounding box center [272, 184] width 158 height 7
type input "A_LOW_TARGET_ZBR_ME_KOSZ_100DO30_270825"
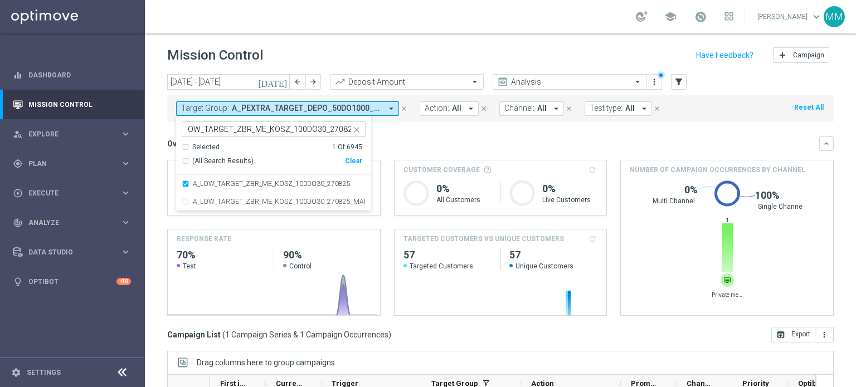
scroll to position [0, 0]
drag, startPoint x: 437, startPoint y: 148, endPoint x: 432, endPoint y: 153, distance: 7.5
click at [439, 148] on div "Overview: Analysis arrow_drop_down" at bounding box center [493, 144] width 652 height 10
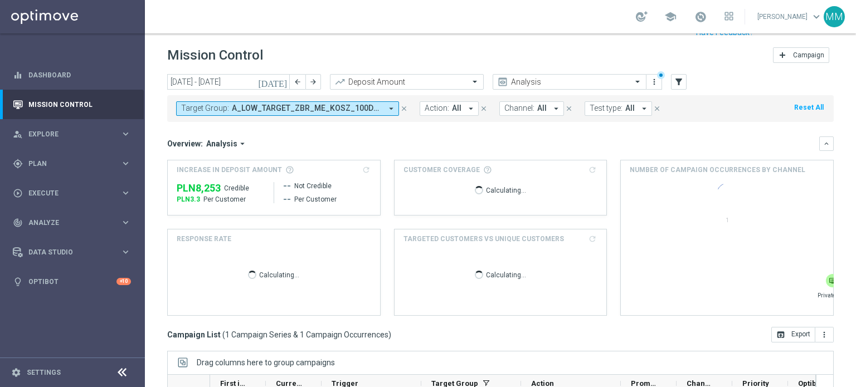
scroll to position [169, 0]
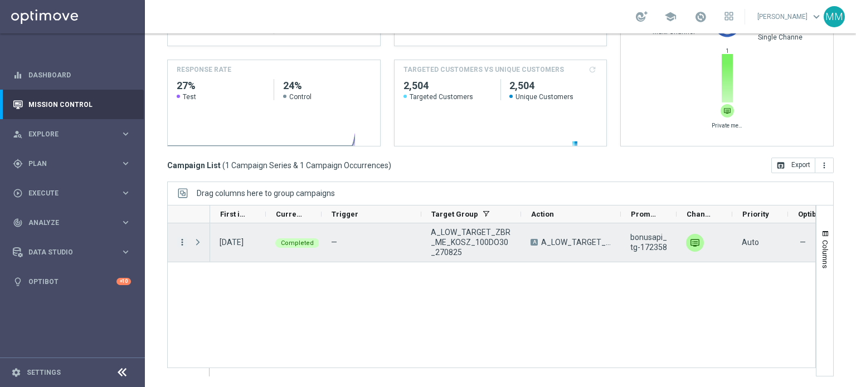
click at [186, 240] on icon "more_vert" at bounding box center [182, 242] width 10 height 10
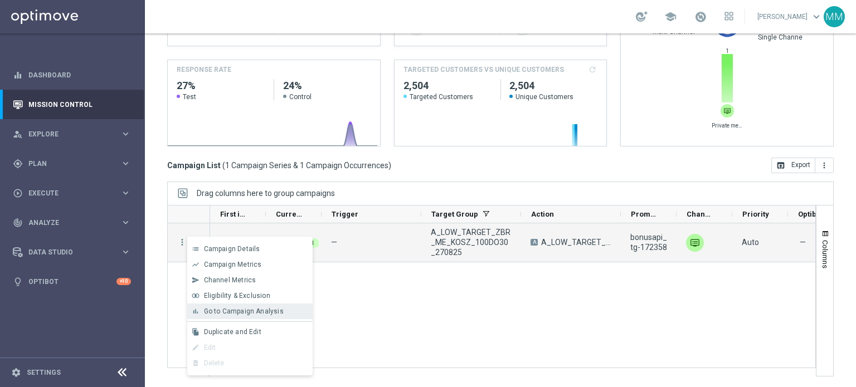
click at [250, 309] on span "Go to Campaign Analysis" at bounding box center [244, 312] width 80 height 8
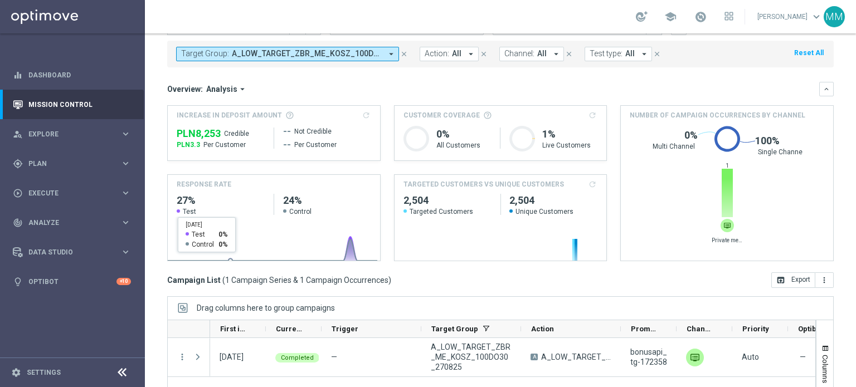
scroll to position [0, 0]
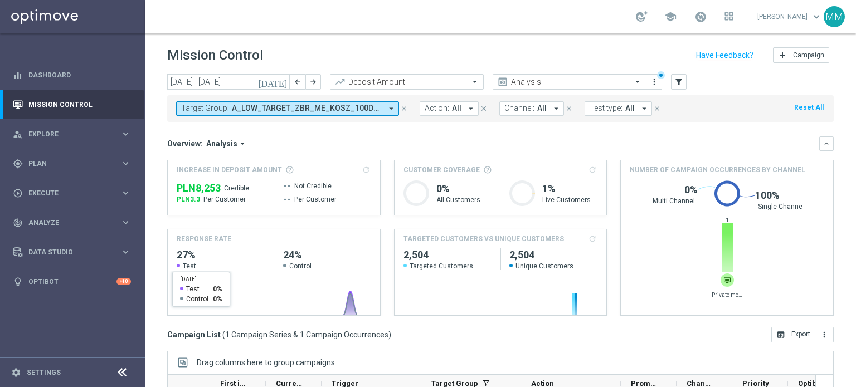
click at [232, 112] on span "A_LOW_TARGET_ZBR_ME_KOSZ_100DO30_270825" at bounding box center [307, 108] width 150 height 9
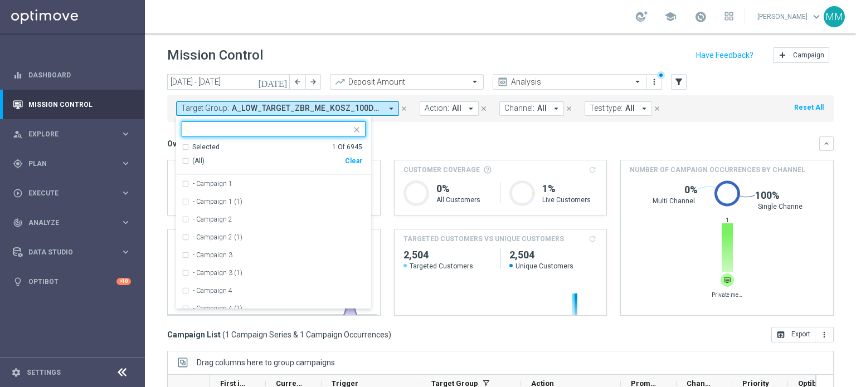
click at [0, 0] on div "Clear" at bounding box center [0, 0] width 0 height 0
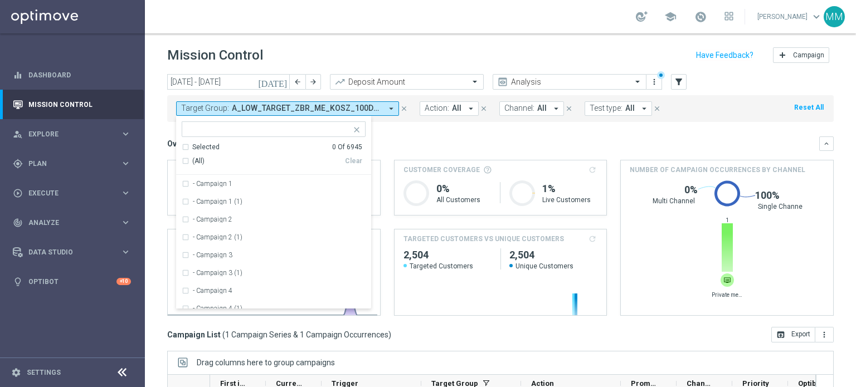
click at [337, 131] on input "text" at bounding box center [269, 129] width 163 height 9
paste input "A_MED_TARGET_ZBR_ME_KOSZ_100DO50_270825"
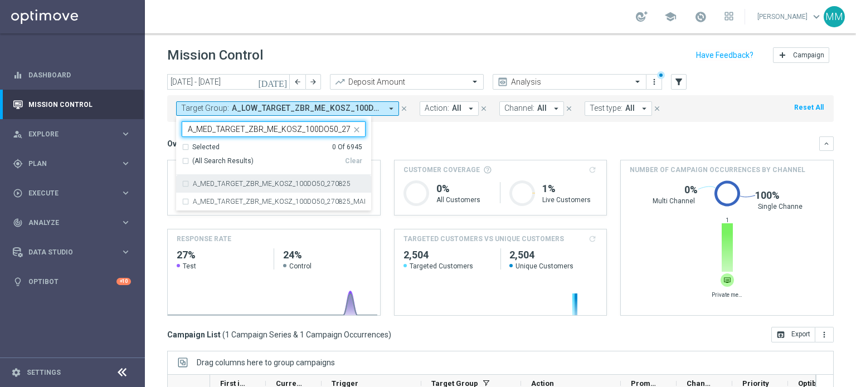
scroll to position [0, 13]
click at [301, 178] on div "A_MED_TARGET_ZBR_ME_KOSZ_100DO50_270825" at bounding box center [274, 184] width 184 height 18
type input "A_MED_TARGET_ZBR_ME_KOSZ_100DO50_270825"
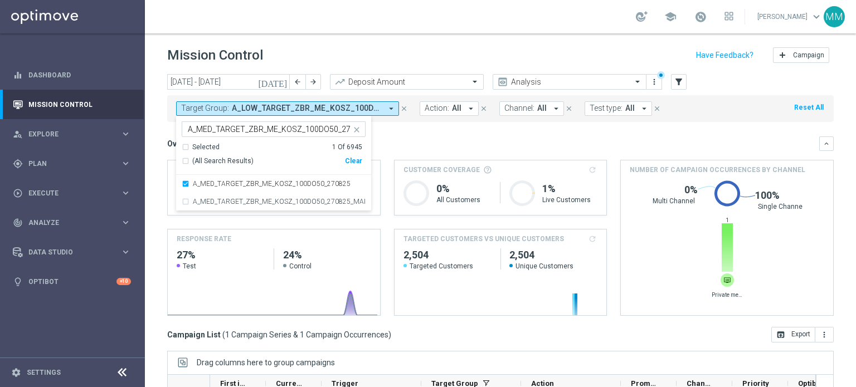
click at [429, 138] on div "Overview: Analysis arrow_drop_down keyboard_arrow_down" at bounding box center [500, 144] width 666 height 14
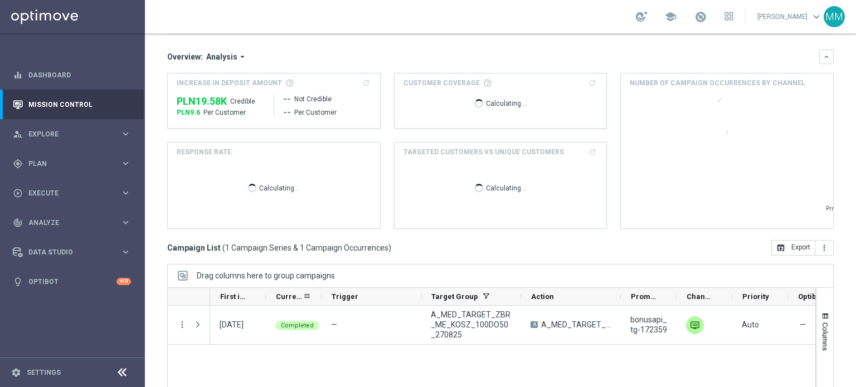
scroll to position [169, 0]
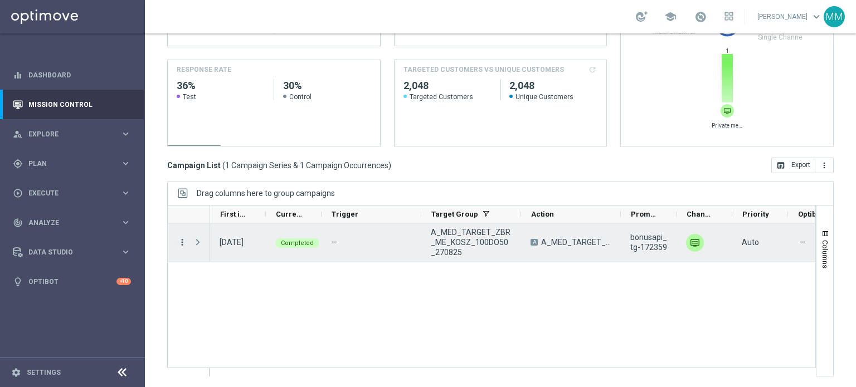
click at [183, 242] on icon "more_vert" at bounding box center [182, 242] width 10 height 10
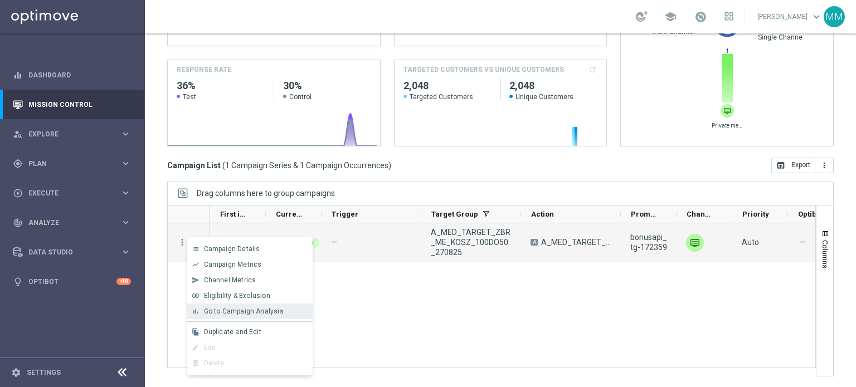
click at [270, 311] on span "Go to Campaign Analysis" at bounding box center [244, 312] width 80 height 8
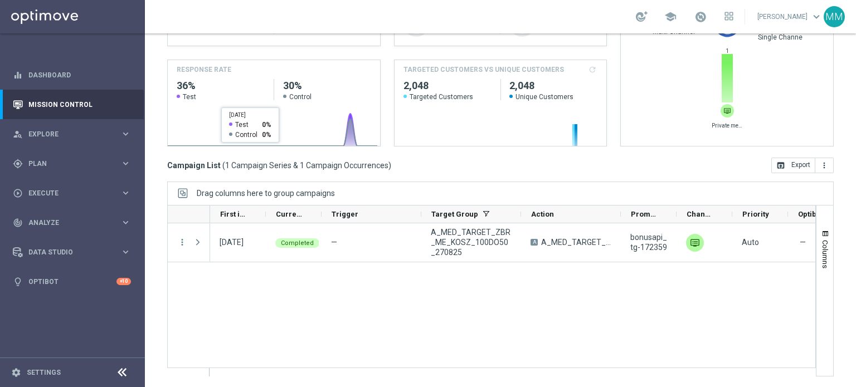
scroll to position [0, 0]
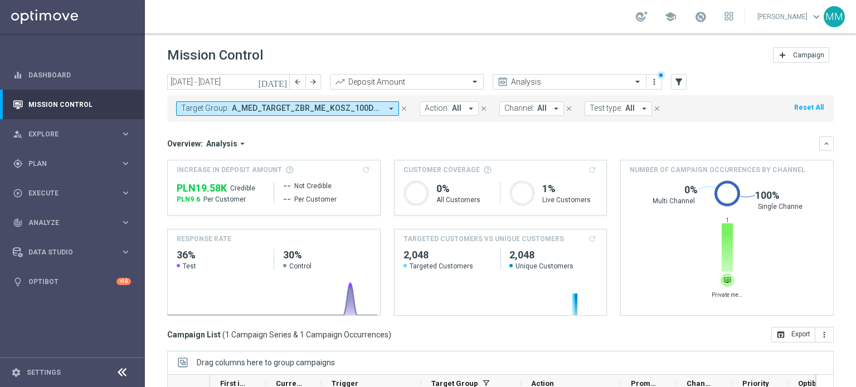
click at [245, 106] on span "A_MED_TARGET_ZBR_ME_KOSZ_100DO50_270825" at bounding box center [307, 108] width 150 height 9
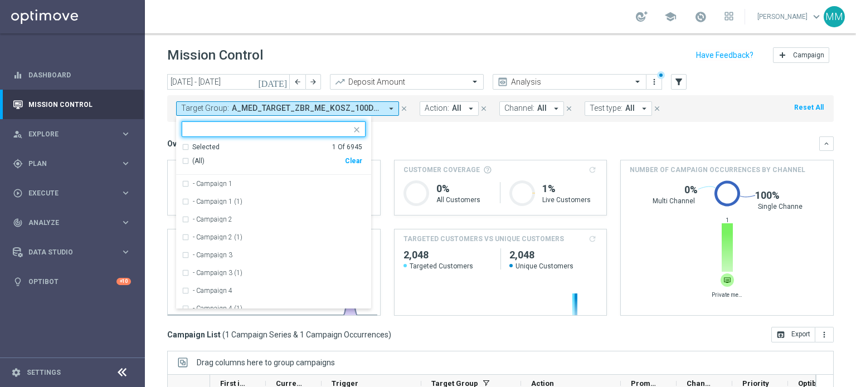
drag, startPoint x: 355, startPoint y: 162, endPoint x: 328, endPoint y: 131, distance: 41.5
click at [0, 0] on div "Clear" at bounding box center [0, 0] width 0 height 0
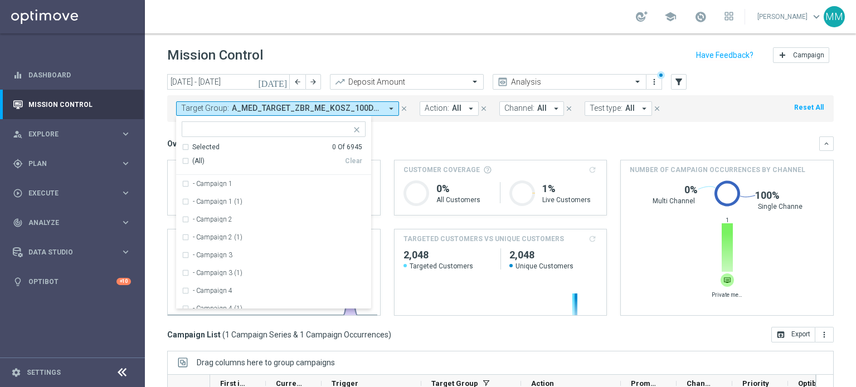
click at [325, 129] on input "text" at bounding box center [269, 129] width 163 height 9
paste input "A_LOW-HIGH_TARGET_ZBR_ZUZEL_F1_290825"
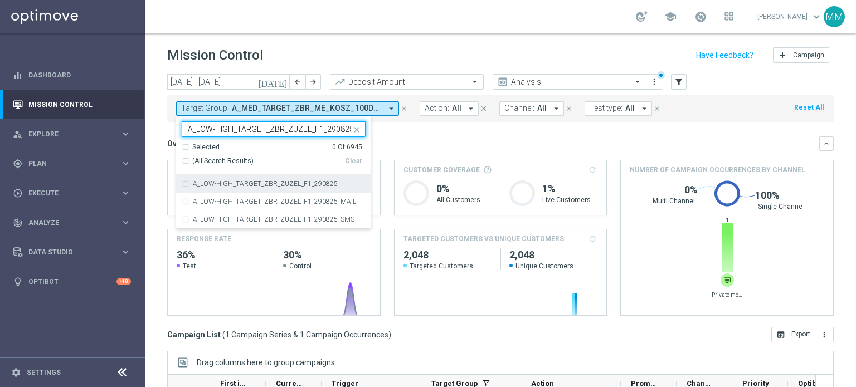
click at [295, 179] on div "A_LOW-HIGH_TARGET_ZBR_ZUZEL_F1_290825" at bounding box center [274, 184] width 184 height 18
type input "A_LOW-HIGH_TARGET_ZBR_ZUZEL_F1_290825"
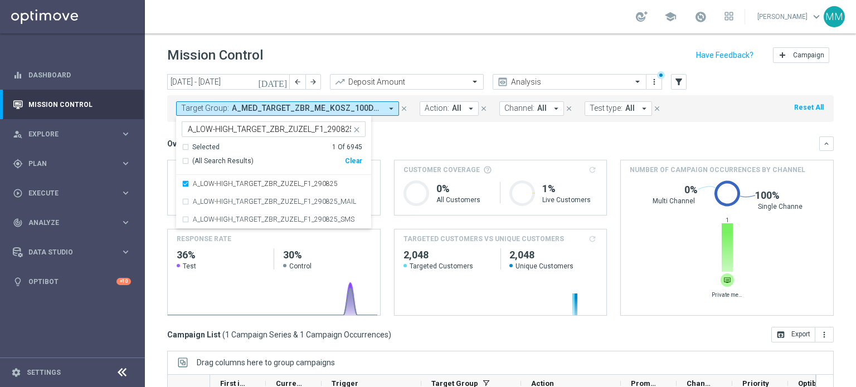
click at [420, 151] on div "Overview: Analysis arrow_drop_down keyboard_arrow_down Increase In Deposit Amou…" at bounding box center [500, 226] width 666 height 179
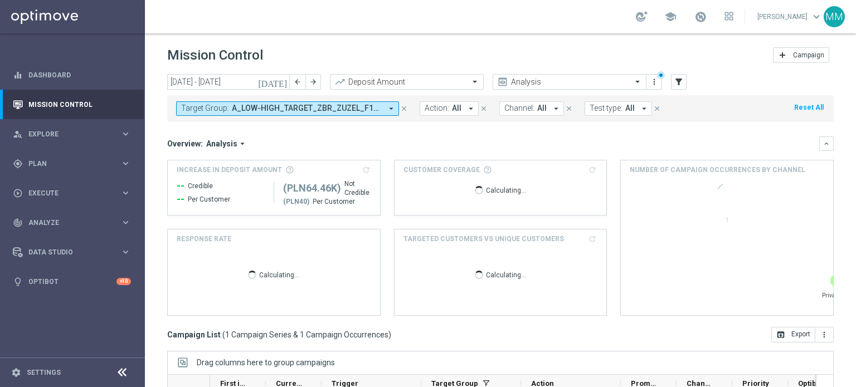
scroll to position [169, 0]
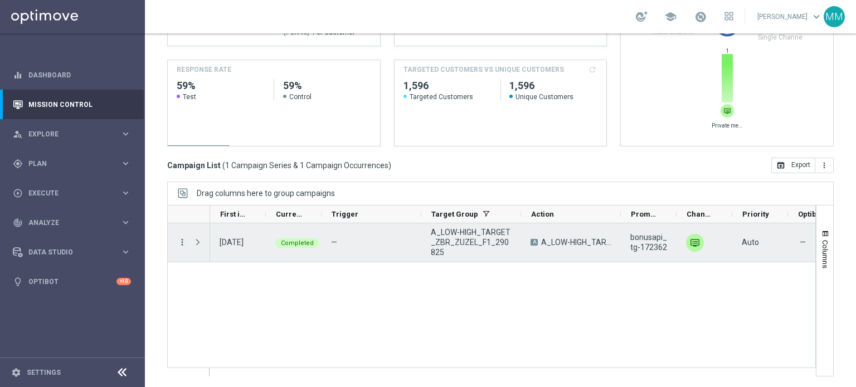
click at [183, 246] on icon "more_vert" at bounding box center [182, 242] width 10 height 10
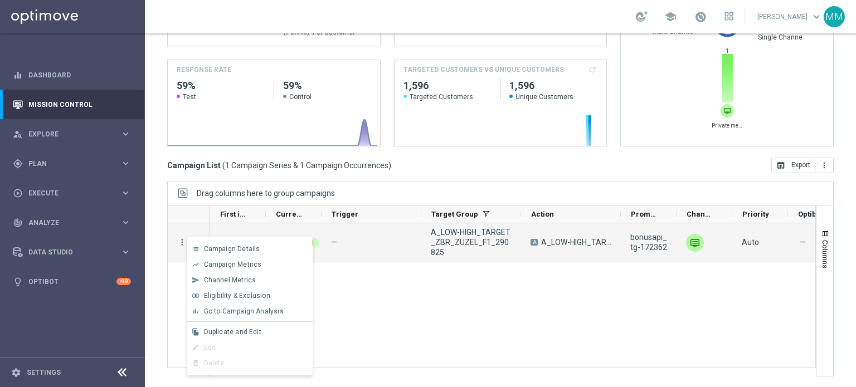
click at [246, 320] on div "list Campaign Details show_chart Campaign Metrics send Channel Metrics" at bounding box center [249, 306] width 125 height 139
click at [246, 311] on span "Go to Campaign Analysis" at bounding box center [244, 312] width 80 height 8
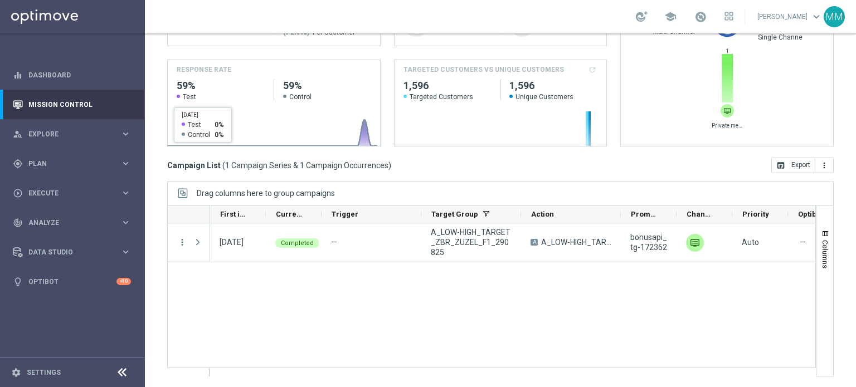
scroll to position [0, 0]
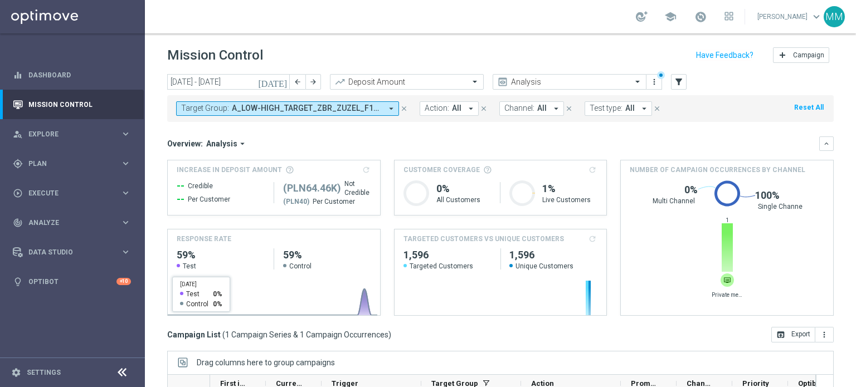
click at [286, 112] on span "A_LOW-HIGH_TARGET_ZBR_ZUZEL_F1_290825" at bounding box center [307, 108] width 150 height 9
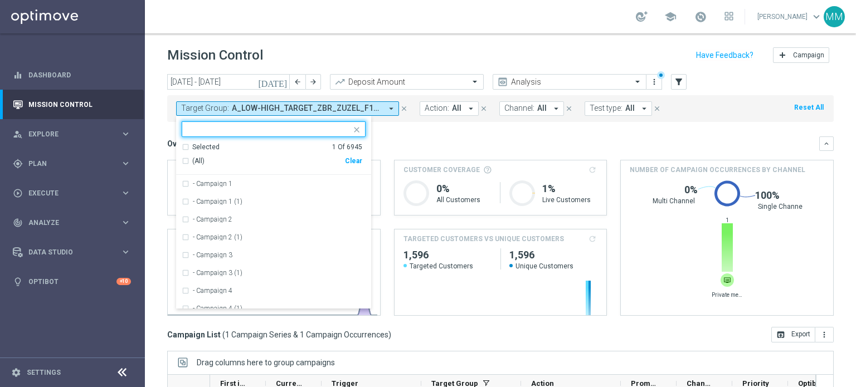
drag, startPoint x: 361, startPoint y: 160, endPoint x: 351, endPoint y: 145, distance: 17.6
click at [0, 0] on div "Clear" at bounding box center [0, 0] width 0 height 0
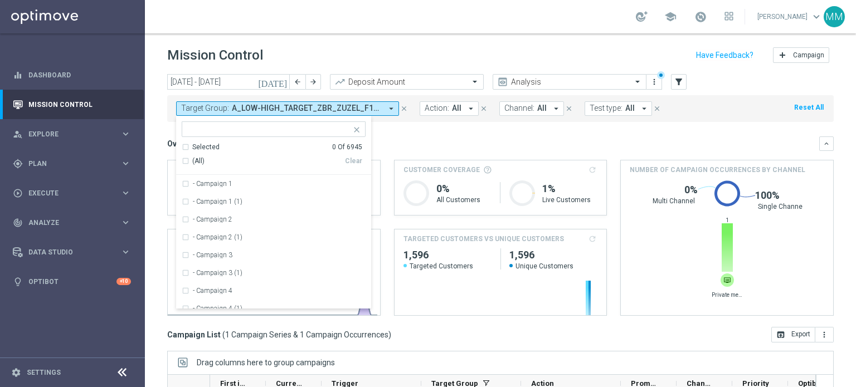
click at [335, 132] on input "text" at bounding box center [269, 129] width 163 height 9
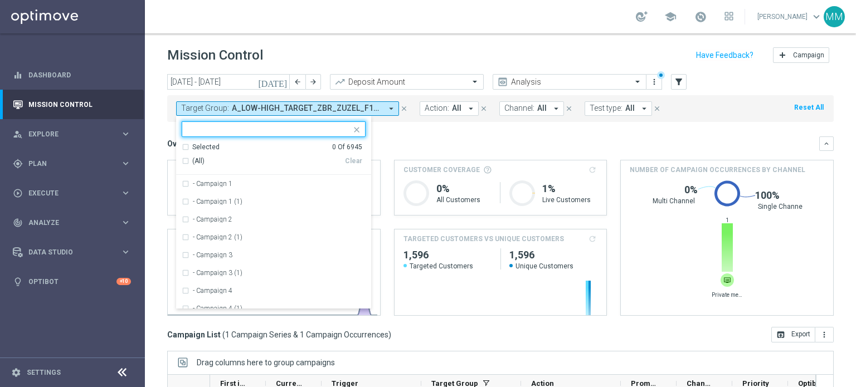
paste input "A_MIN-LOW_TARGET_CASHBACK_LIVE_PN_290825"
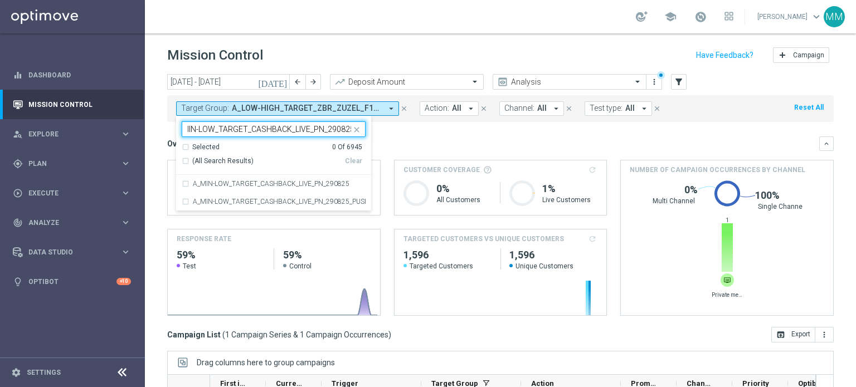
click at [300, 171] on div "Selected 0 Of 6945 (All Search Results) Clear" at bounding box center [273, 159] width 195 height 33
click at [325, 179] on div "A_MIN-LOW_TARGET_CASHBACK_LIVE_PN_290825" at bounding box center [274, 184] width 184 height 18
type input "A_MIN-LOW_TARGET_CASHBACK_LIVE_PN_290825"
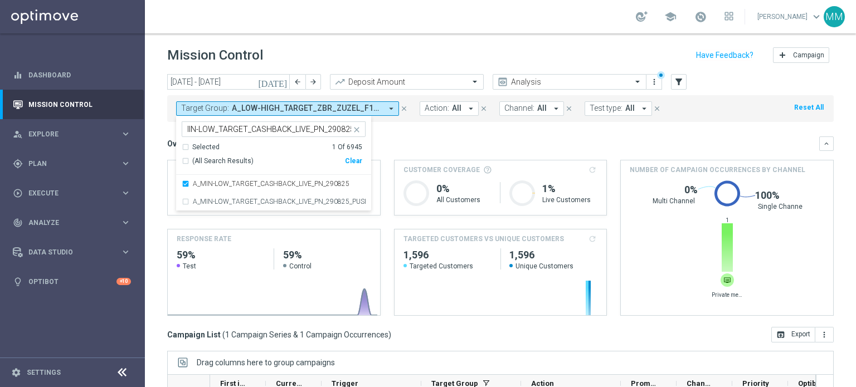
scroll to position [0, 0]
click at [397, 147] on div "Overview: Analysis arrow_drop_down" at bounding box center [493, 144] width 652 height 10
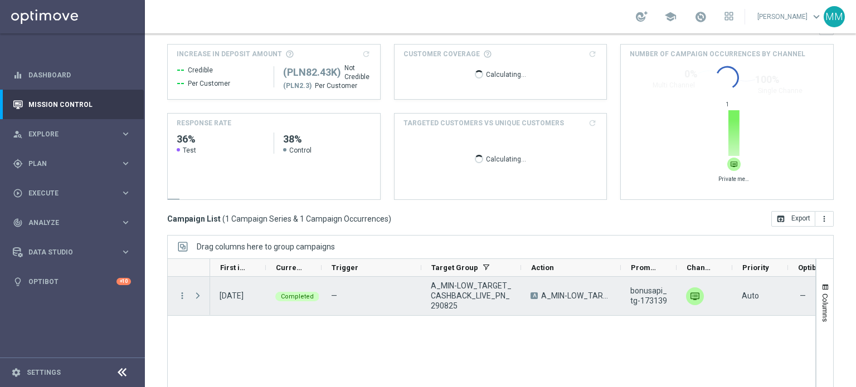
scroll to position [169, 0]
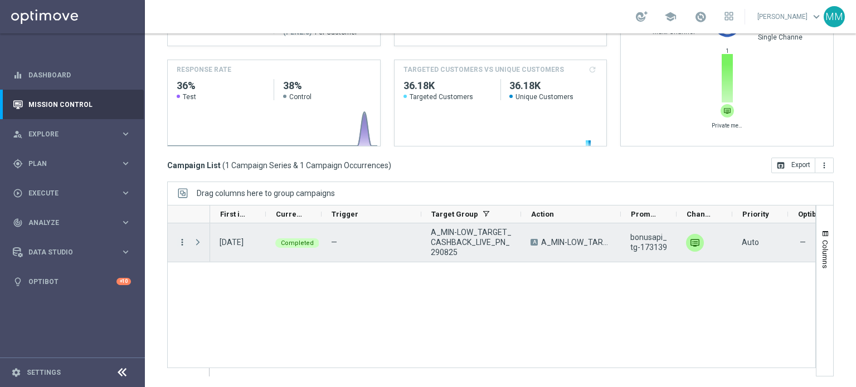
click at [182, 242] on icon "more_vert" at bounding box center [182, 242] width 10 height 10
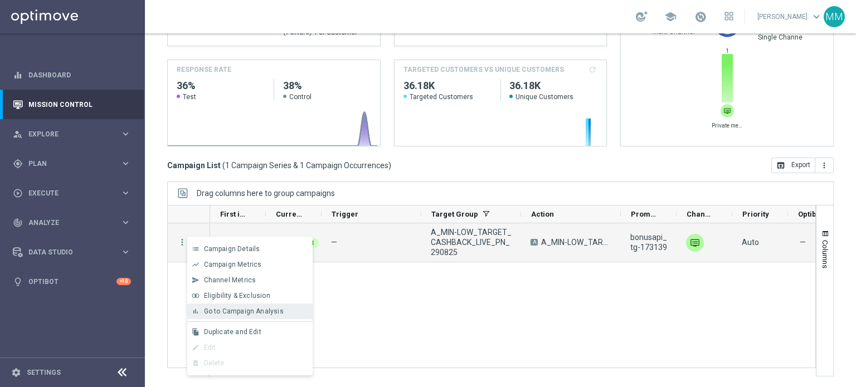
click at [227, 309] on span "Go to Campaign Analysis" at bounding box center [244, 312] width 80 height 8
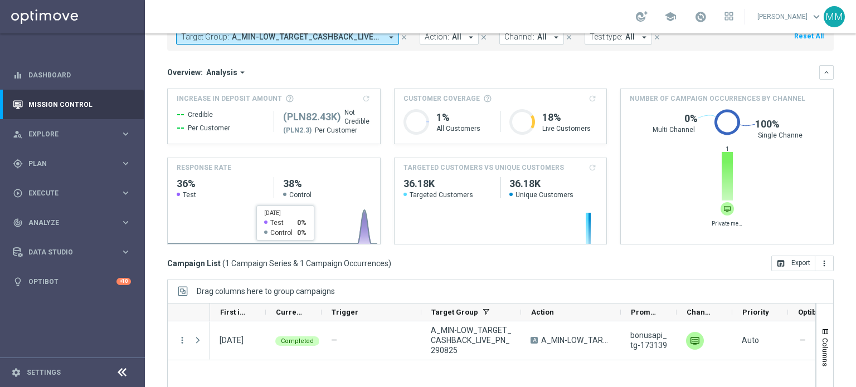
scroll to position [2, 0]
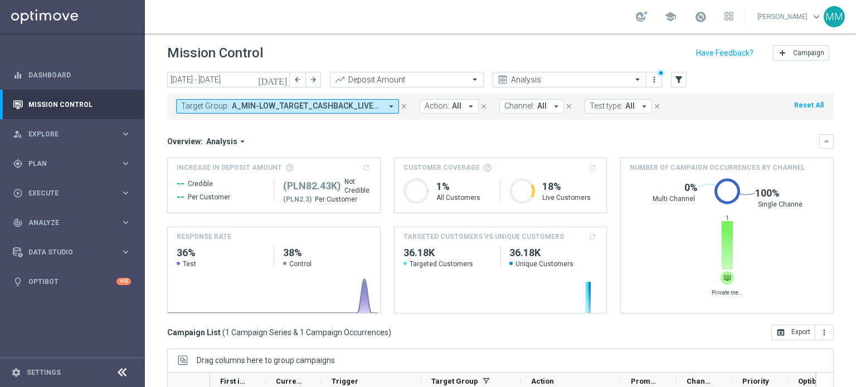
click at [313, 102] on span "A_MIN-LOW_TARGET_CASHBACK_LIVE_PN_290825" at bounding box center [307, 105] width 150 height 9
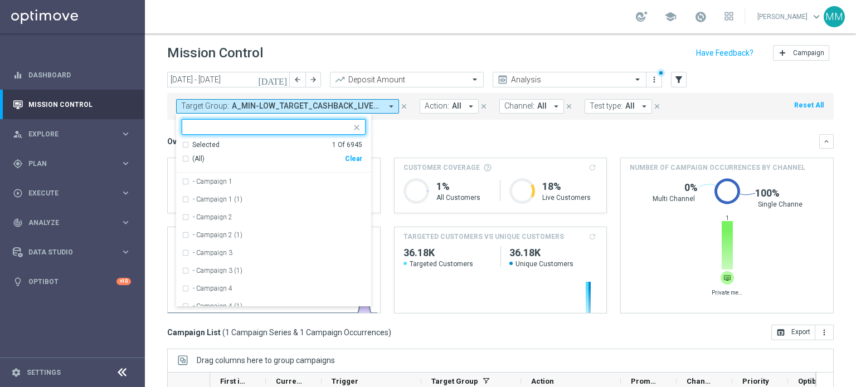
click at [0, 0] on div "Clear" at bounding box center [0, 0] width 0 height 0
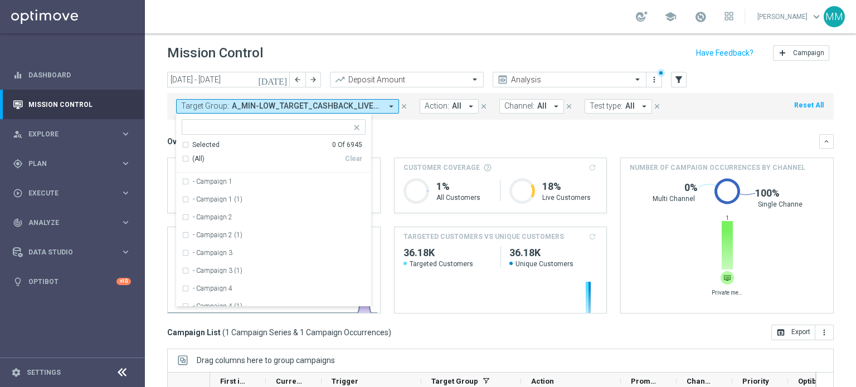
click at [330, 128] on input "text" at bounding box center [269, 127] width 163 height 9
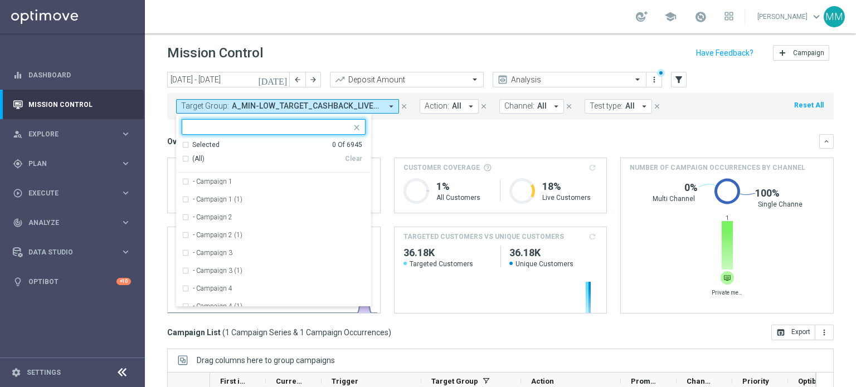
paste input "A_MED_TARGET_CASHBACK_LIVE_PN_290825"
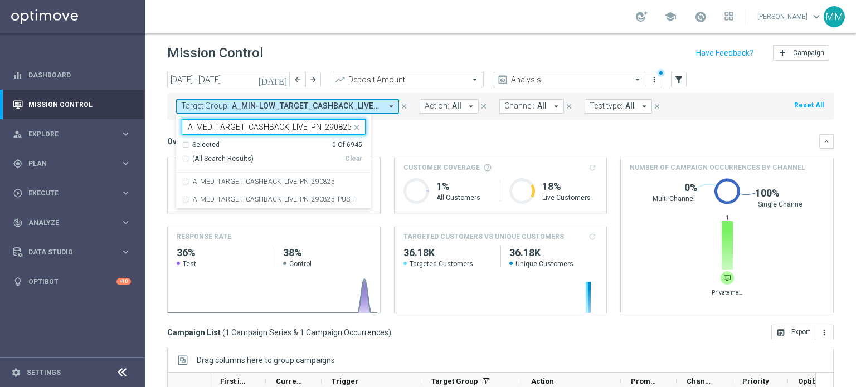
click at [301, 172] on div "Selected 0 Of 6945 (All Search Results) Clear" at bounding box center [273, 156] width 195 height 33
click at [347, 180] on div "A_MED_TARGET_CASHBACK_LIVE_PN_290825" at bounding box center [279, 181] width 173 height 7
type input "A_MED_TARGET_CASHBACK_LIVE_PN_290825"
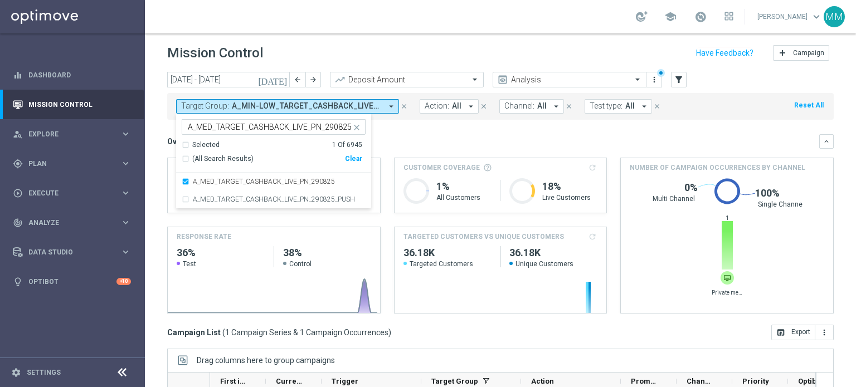
click at [413, 142] on div "Overview: Analysis arrow_drop_down" at bounding box center [493, 142] width 652 height 10
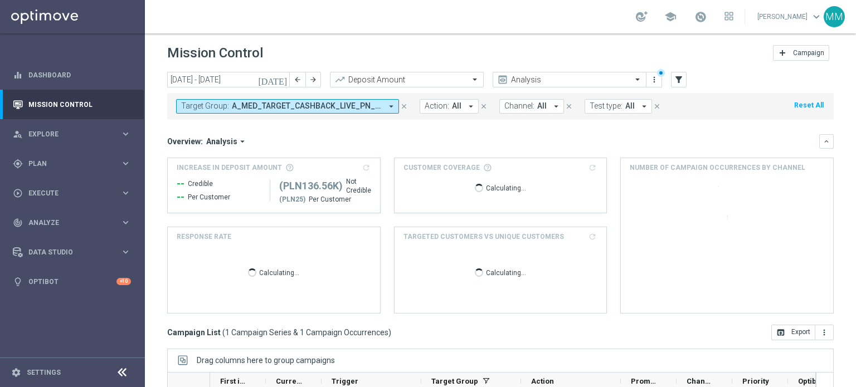
scroll to position [169, 0]
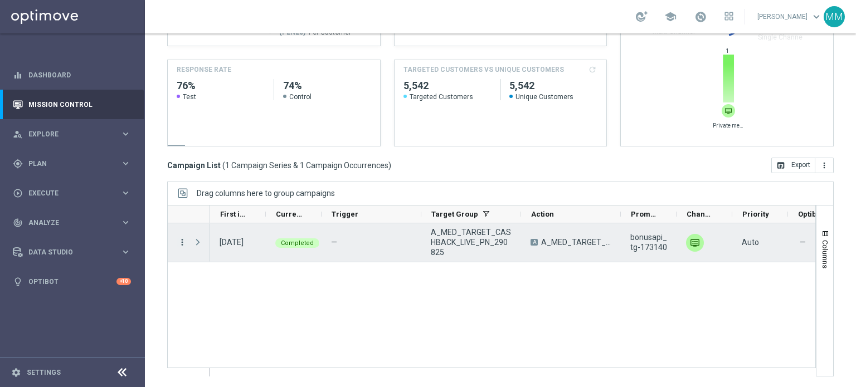
click at [183, 244] on icon "more_vert" at bounding box center [182, 242] width 10 height 10
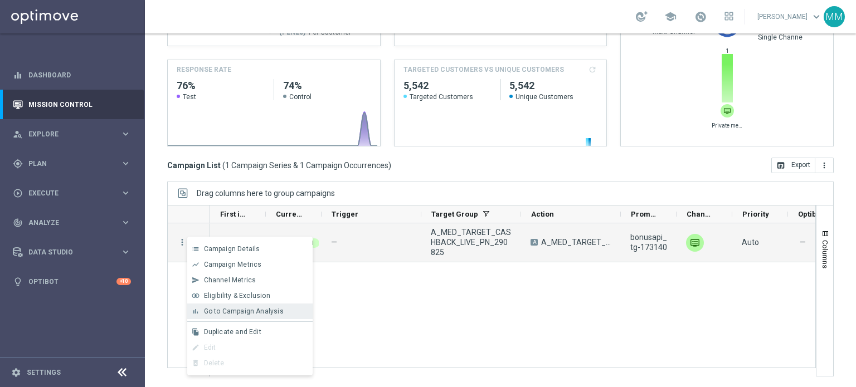
click at [243, 311] on span "Go to Campaign Analysis" at bounding box center [244, 312] width 80 height 8
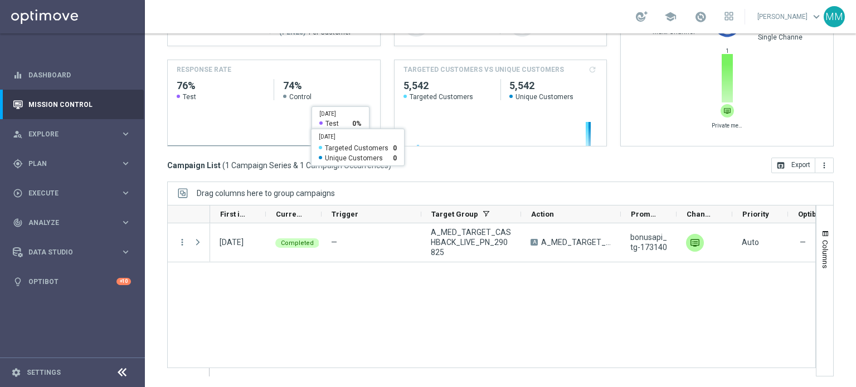
scroll to position [0, 0]
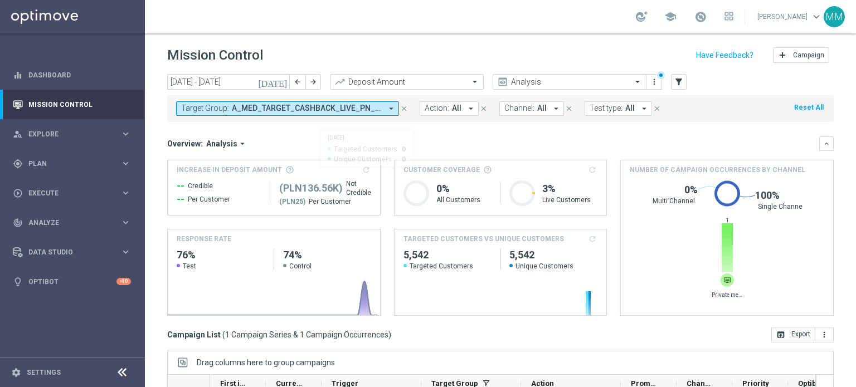
click at [350, 111] on span "A_MED_TARGET_CASHBACK_LIVE_PN_290825" at bounding box center [307, 108] width 150 height 9
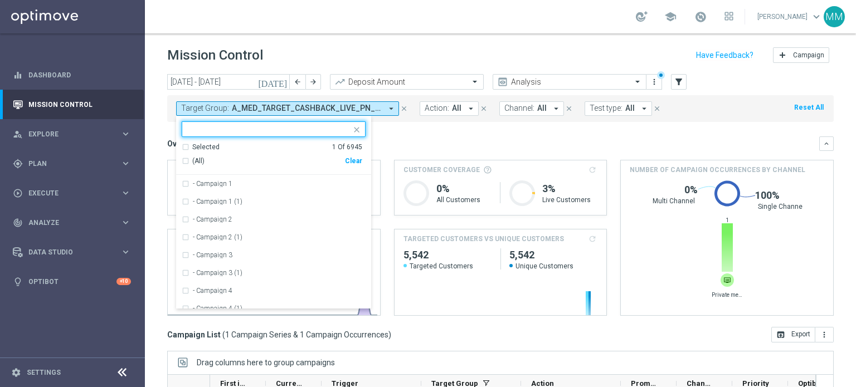
drag, startPoint x: 358, startPoint y: 160, endPoint x: 346, endPoint y: 147, distance: 17.7
click at [0, 0] on div "Clear" at bounding box center [0, 0] width 0 height 0
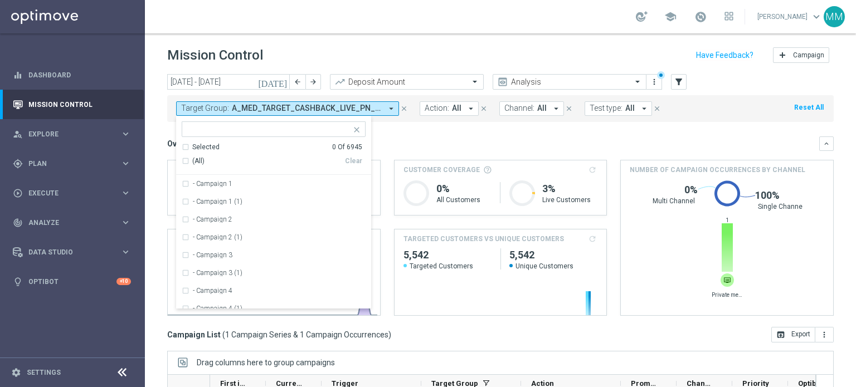
click at [322, 133] on input "text" at bounding box center [269, 129] width 163 height 9
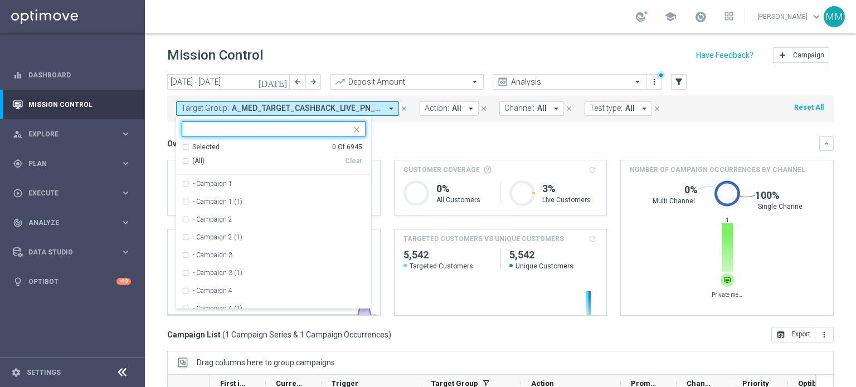
paste input "A_HIGH_TARGET_CASHBACK_LIVE_PN_290825"
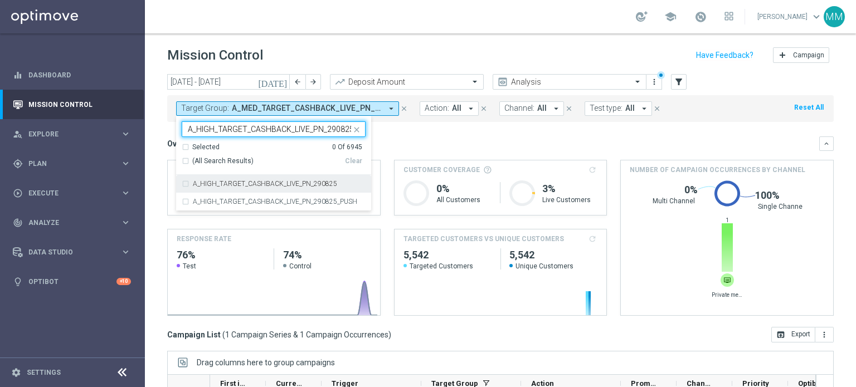
click at [274, 184] on label "A_HIGH_TARGET_CASHBACK_LIVE_PN_290825" at bounding box center [265, 184] width 144 height 7
type input "A_HIGH_TARGET_CASHBACK_LIVE_PN_290825"
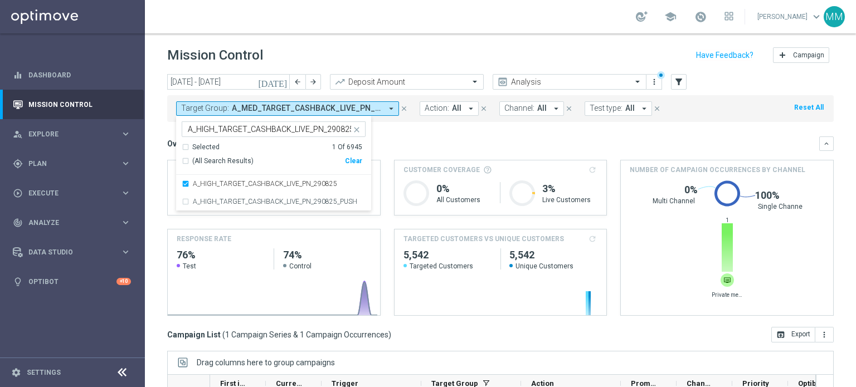
click at [468, 137] on div "Overview: Analysis arrow_drop_down keyboard_arrow_down" at bounding box center [500, 144] width 666 height 14
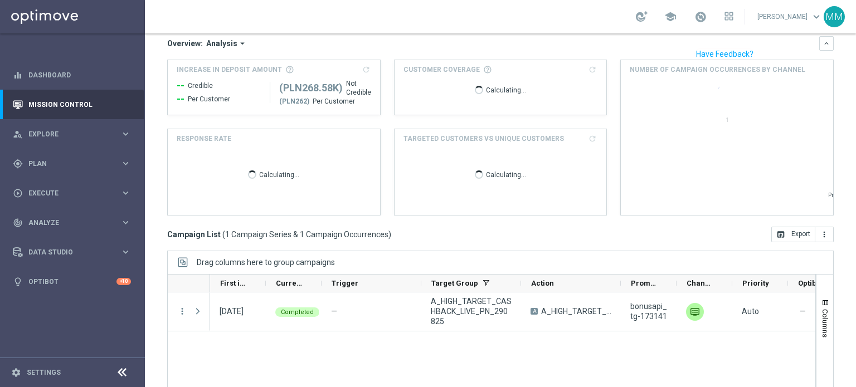
scroll to position [169, 0]
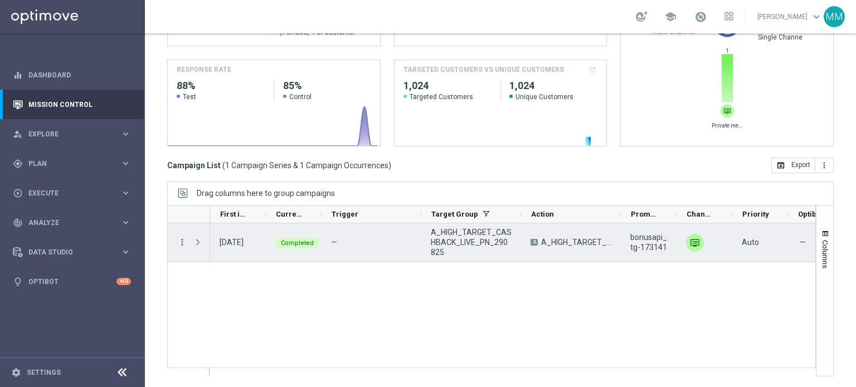
click at [181, 242] on icon "more_vert" at bounding box center [182, 242] width 10 height 10
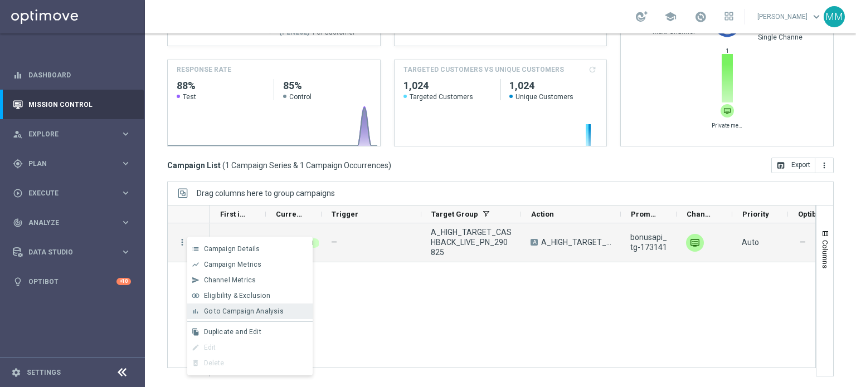
click at [245, 308] on span "Go to Campaign Analysis" at bounding box center [244, 312] width 80 height 8
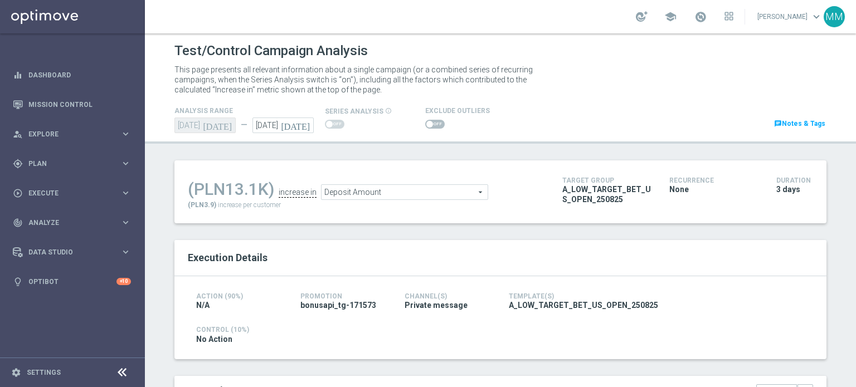
click at [426, 126] on span at bounding box center [429, 124] width 7 height 7
click at [425, 126] on input "checkbox" at bounding box center [435, 124] width 20 height 9
checkbox input "true"
click at [432, 124] on span at bounding box center [435, 124] width 20 height 9
click at [432, 124] on input "checkbox" at bounding box center [435, 124] width 20 height 9
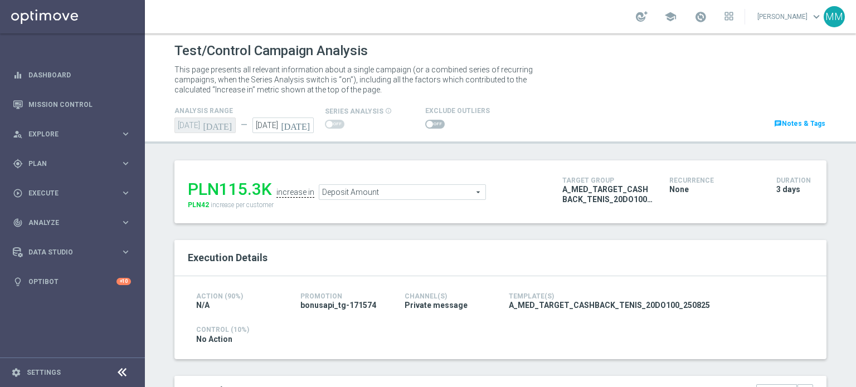
checkbox input "true"
click at [427, 126] on span at bounding box center [435, 124] width 20 height 9
click at [427, 126] on input "checkbox" at bounding box center [435, 124] width 20 height 9
checkbox input "true"
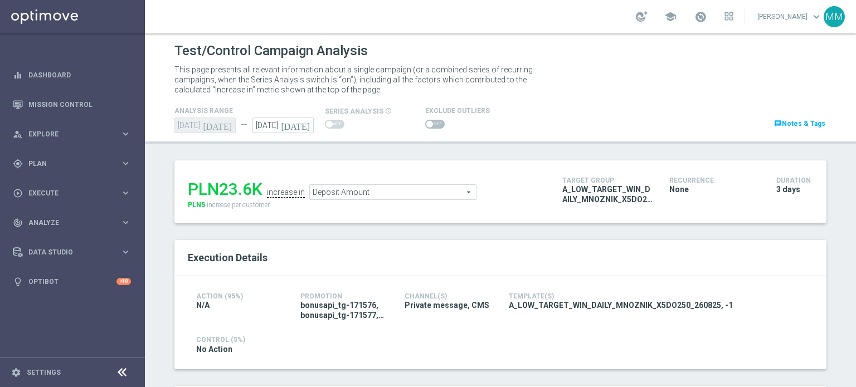
click at [426, 121] on span at bounding box center [429, 124] width 7 height 7
click at [425, 121] on input "checkbox" at bounding box center [435, 124] width 20 height 9
checkbox input "true"
click at [425, 120] on span at bounding box center [435, 124] width 20 height 9
click at [425, 120] on input "checkbox" at bounding box center [435, 124] width 20 height 9
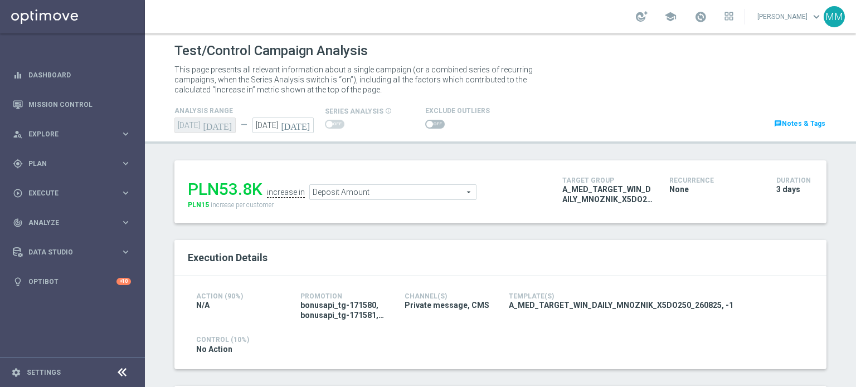
checkbox input "true"
click at [431, 121] on span at bounding box center [435, 124] width 20 height 9
click at [431, 121] on input "checkbox" at bounding box center [435, 124] width 20 height 9
checkbox input "true"
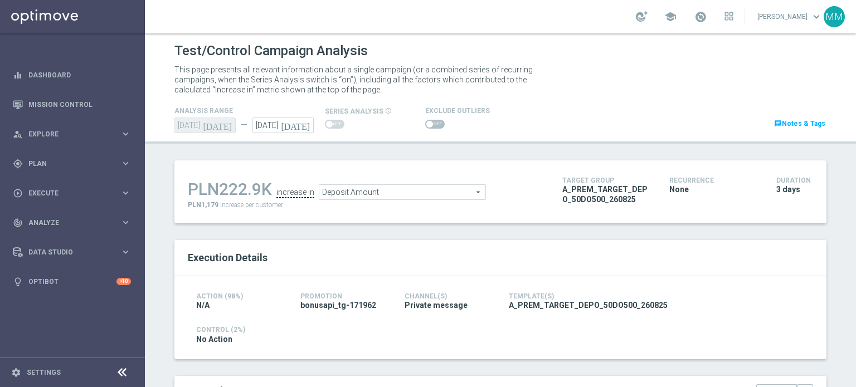
click at [432, 124] on span at bounding box center [435, 124] width 20 height 9
click at [432, 124] on input "checkbox" at bounding box center [435, 124] width 20 height 9
checkbox input "true"
click at [436, 124] on span at bounding box center [435, 124] width 20 height 9
click at [436, 124] on input "checkbox" at bounding box center [435, 124] width 20 height 9
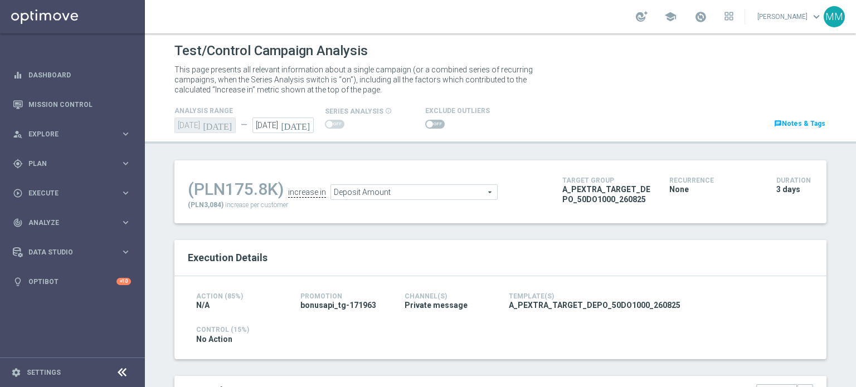
checkbox input "true"
click at [425, 129] on div at bounding box center [457, 124] width 65 height 13
click at [425, 126] on span at bounding box center [435, 124] width 20 height 9
click at [425, 126] on input "checkbox" at bounding box center [435, 124] width 20 height 9
checkbox input "true"
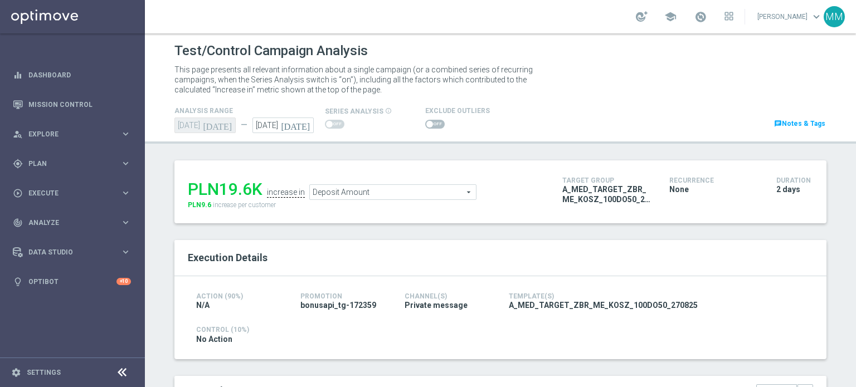
click at [426, 126] on span at bounding box center [429, 124] width 7 height 7
click at [425, 126] on input "checkbox" at bounding box center [435, 124] width 20 height 9
checkbox input "true"
click at [426, 124] on span at bounding box center [429, 124] width 7 height 7
click at [425, 124] on input "checkbox" at bounding box center [435, 124] width 20 height 9
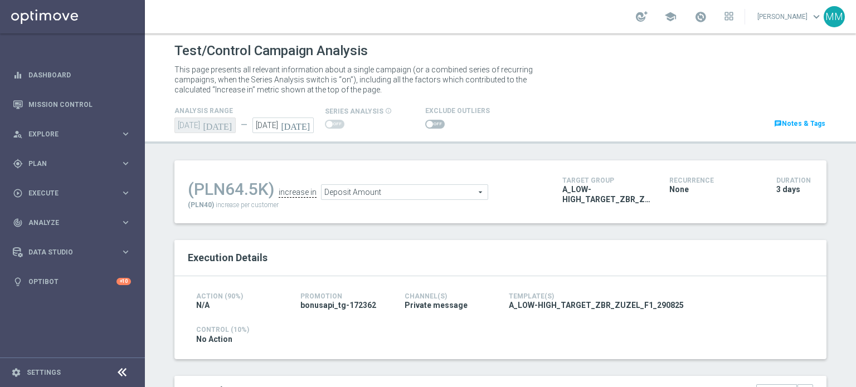
checkbox input "true"
click at [426, 124] on span at bounding box center [429, 124] width 7 height 7
click at [425, 124] on input "checkbox" at bounding box center [435, 124] width 20 height 9
checkbox input "true"
click at [428, 125] on span at bounding box center [435, 124] width 20 height 9
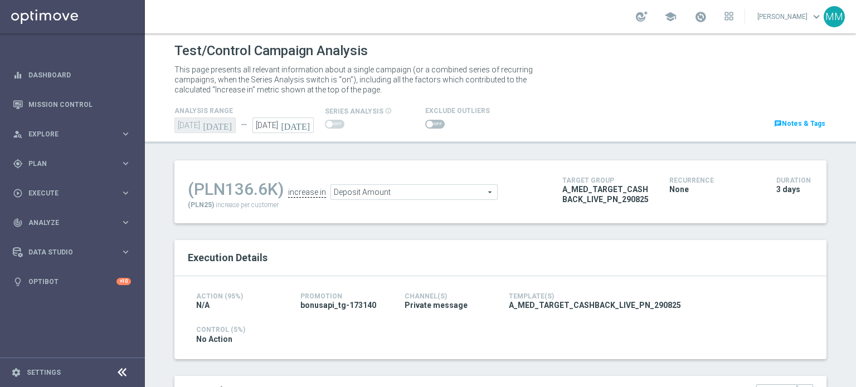
click at [428, 125] on input "checkbox" at bounding box center [435, 124] width 20 height 9
checkbox input "true"
click at [428, 130] on div at bounding box center [457, 124] width 65 height 13
click at [425, 131] on div "analysis range [DATE] [DATE] — [DATE] [DATE] series analysis info_outline" at bounding box center [500, 118] width 669 height 29
click at [425, 129] on div at bounding box center [457, 124] width 65 height 13
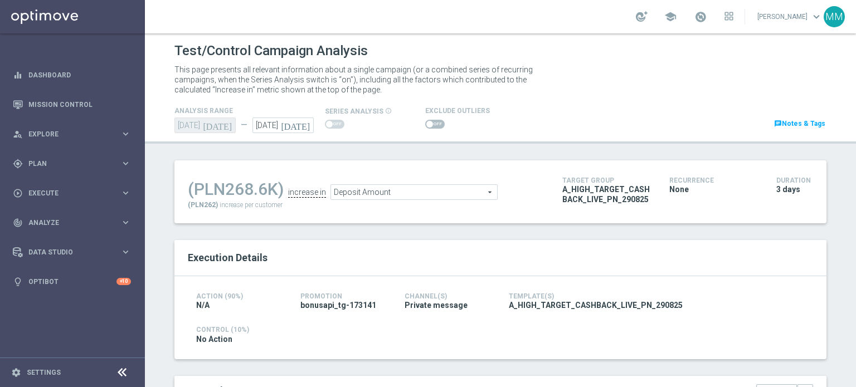
click at [425, 125] on span at bounding box center [435, 124] width 20 height 9
click at [425, 125] on input "checkbox" at bounding box center [435, 124] width 20 height 9
checkbox input "true"
